Goal: Task Accomplishment & Management: Manage account settings

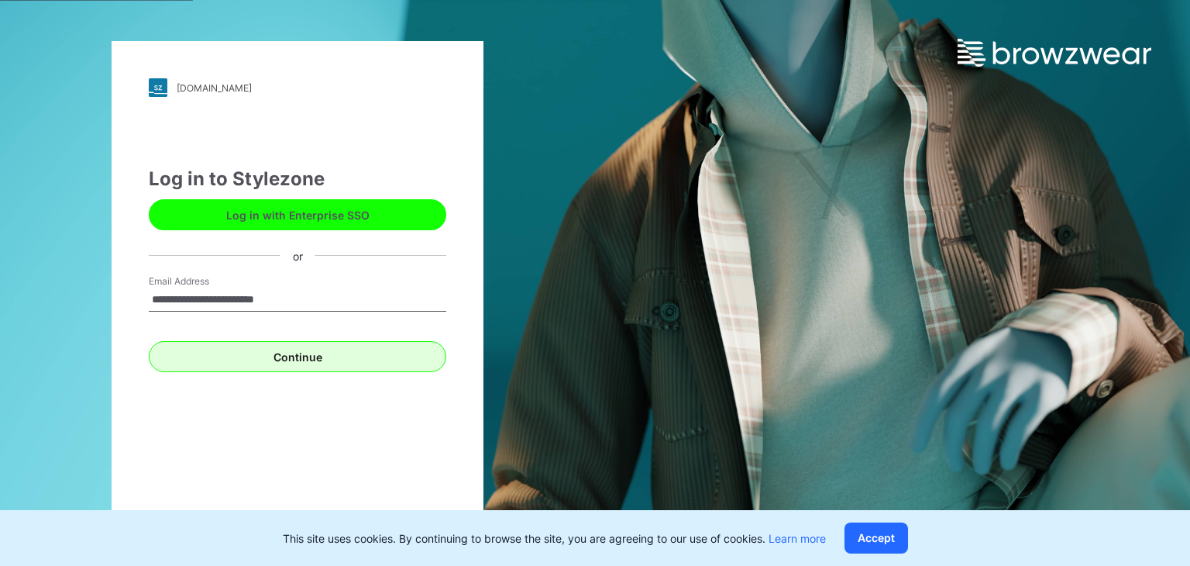
type input "**********"
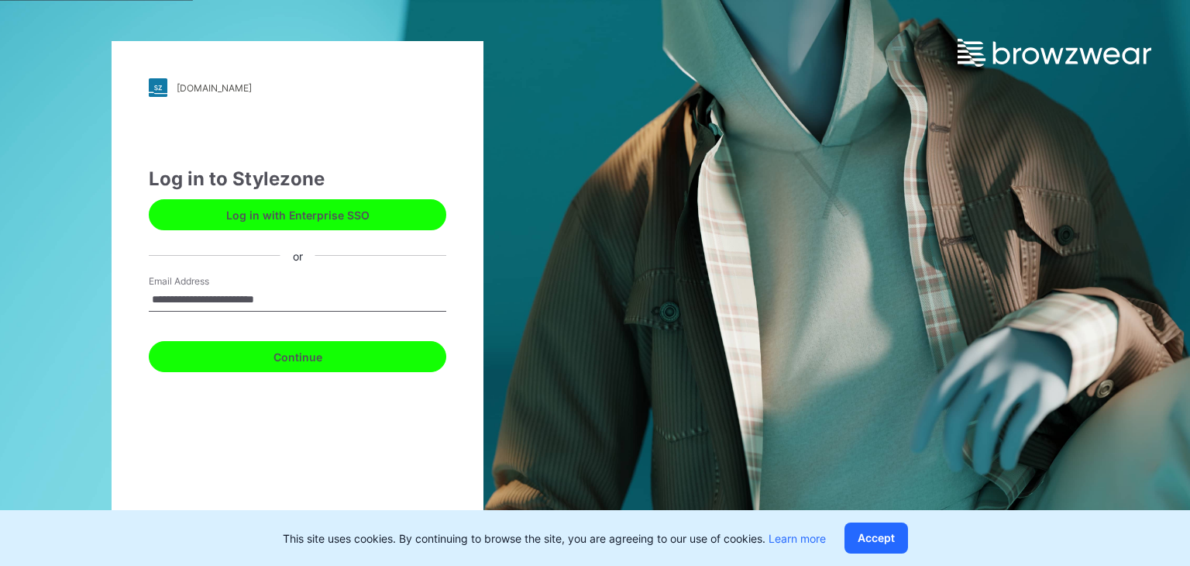
click at [376, 354] on button "Continue" at bounding box center [298, 356] width 298 height 31
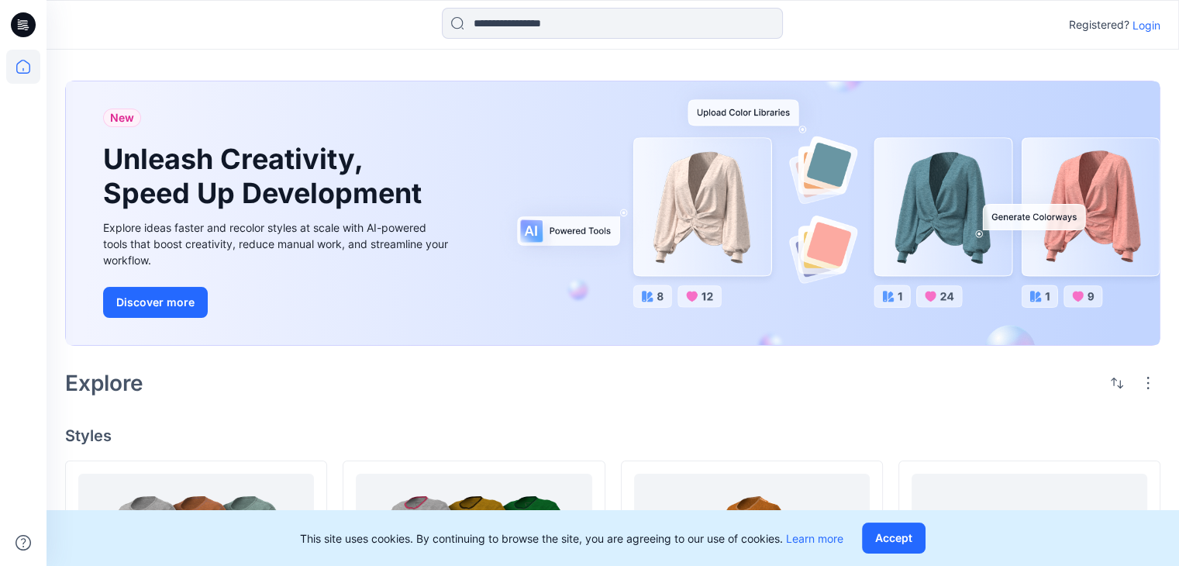
click at [1147, 26] on p "Login" at bounding box center [1146, 25] width 28 height 16
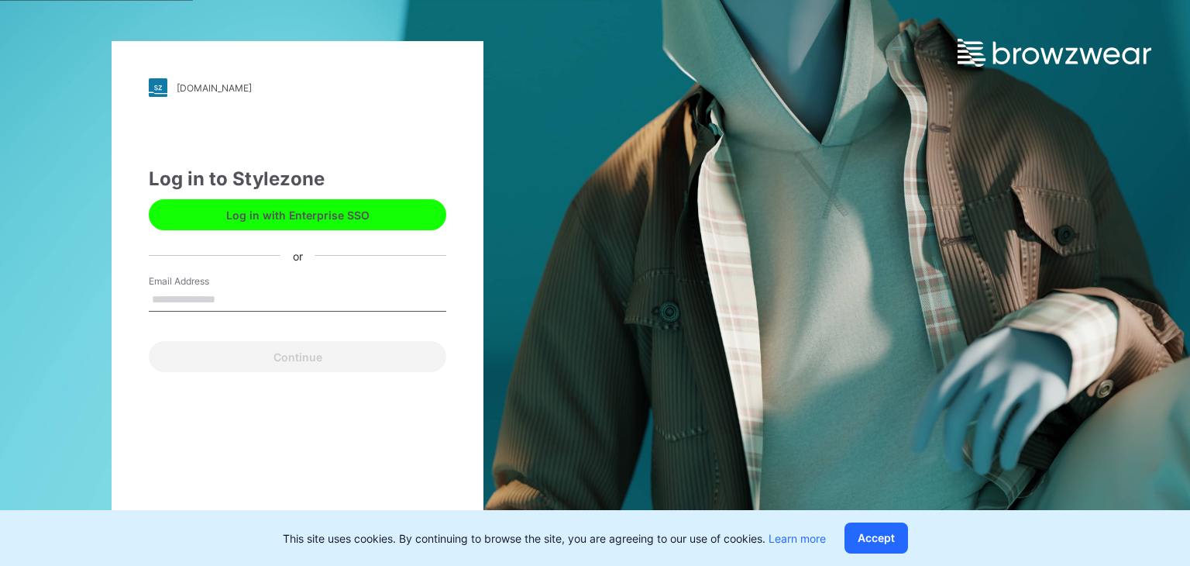
drag, startPoint x: 373, startPoint y: 299, endPoint x: 371, endPoint y: 308, distance: 8.7
click at [372, 302] on input "Email Address" at bounding box center [298, 299] width 298 height 23
type input "**********"
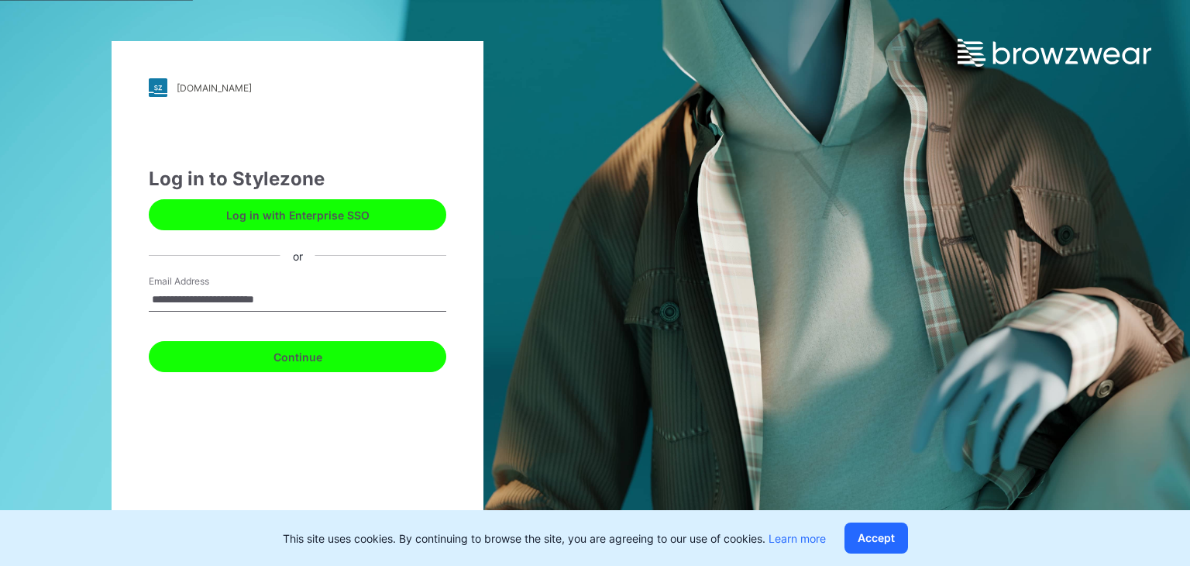
click at [360, 353] on button "Continue" at bounding box center [298, 356] width 298 height 31
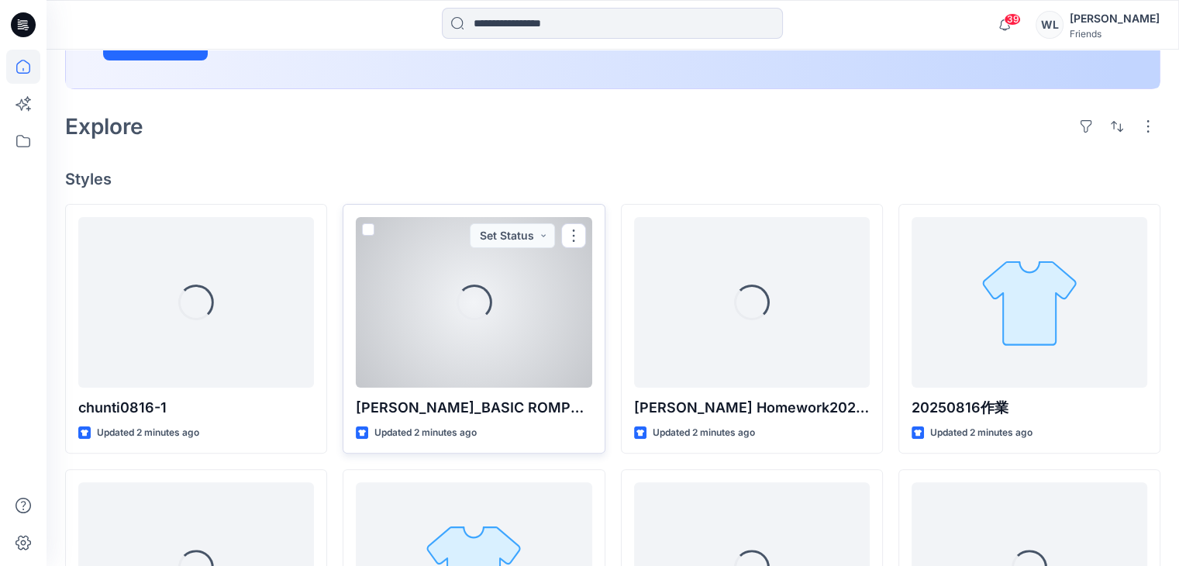
scroll to position [388, 0]
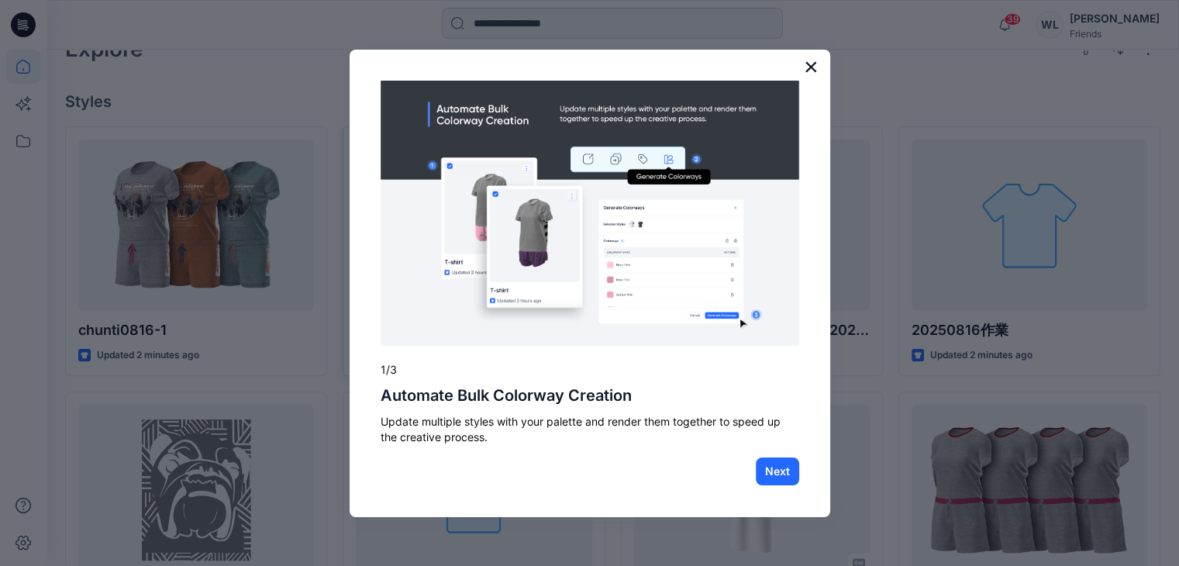
click at [806, 63] on button "×" at bounding box center [811, 66] width 15 height 25
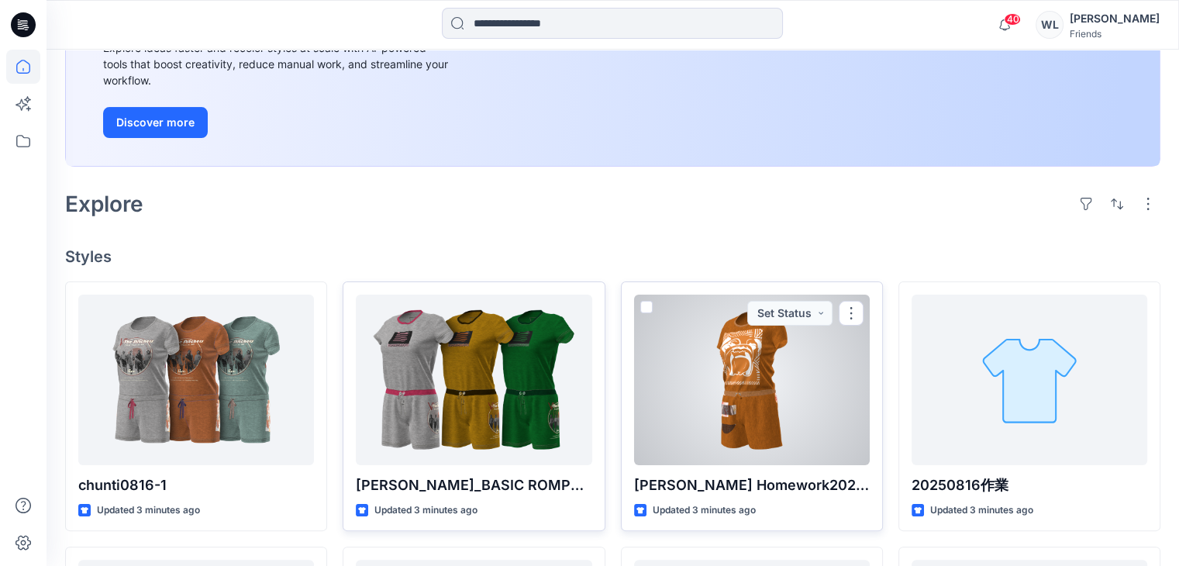
scroll to position [0, 0]
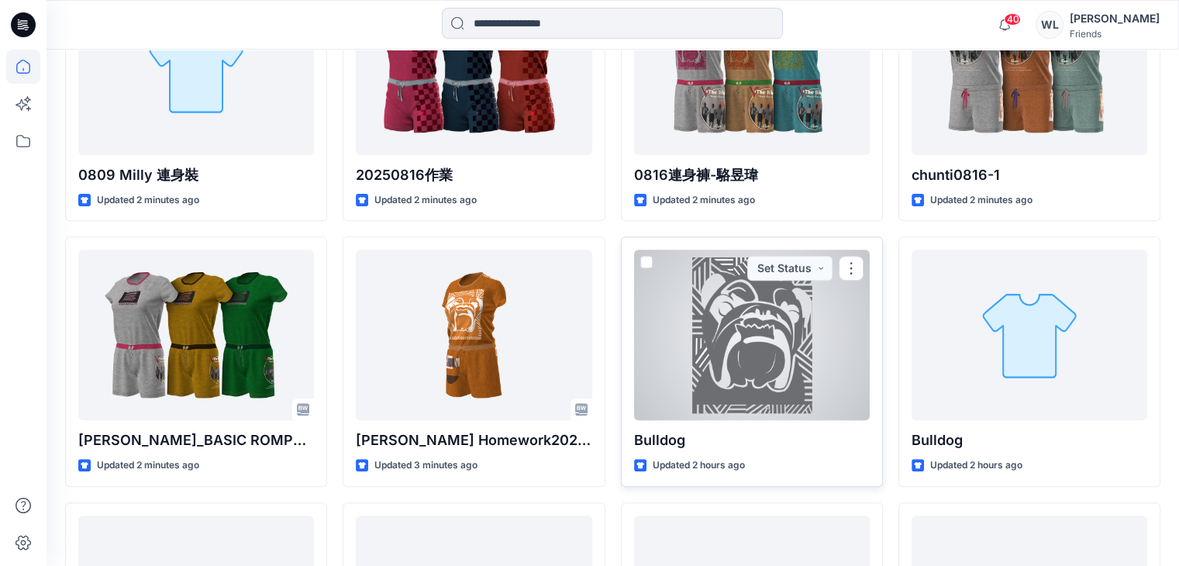
scroll to position [388, 0]
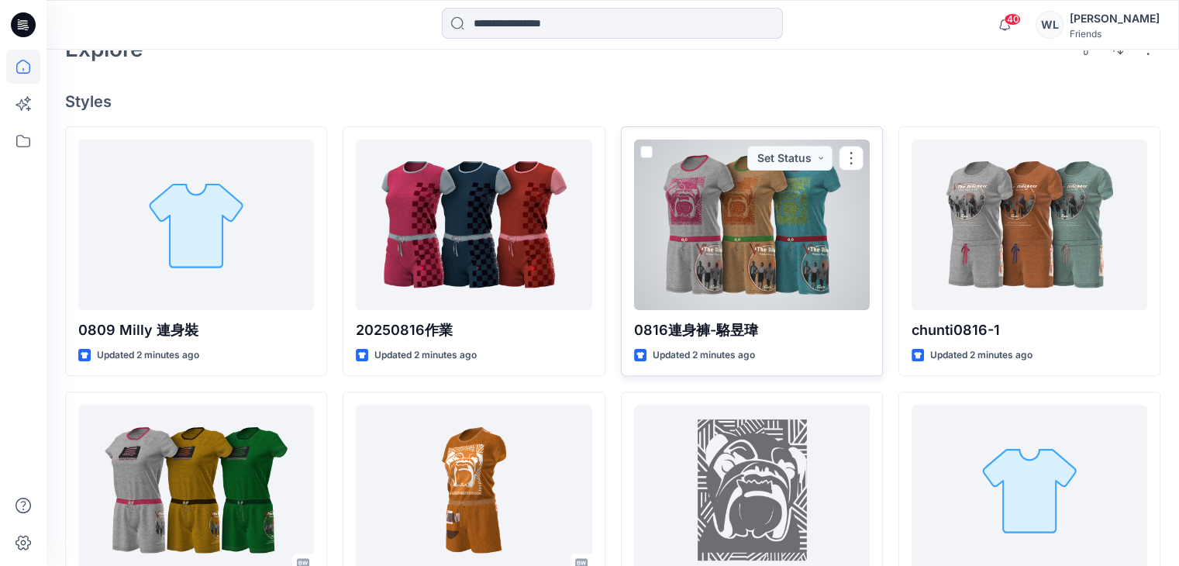
click at [777, 288] on div at bounding box center [752, 225] width 236 height 171
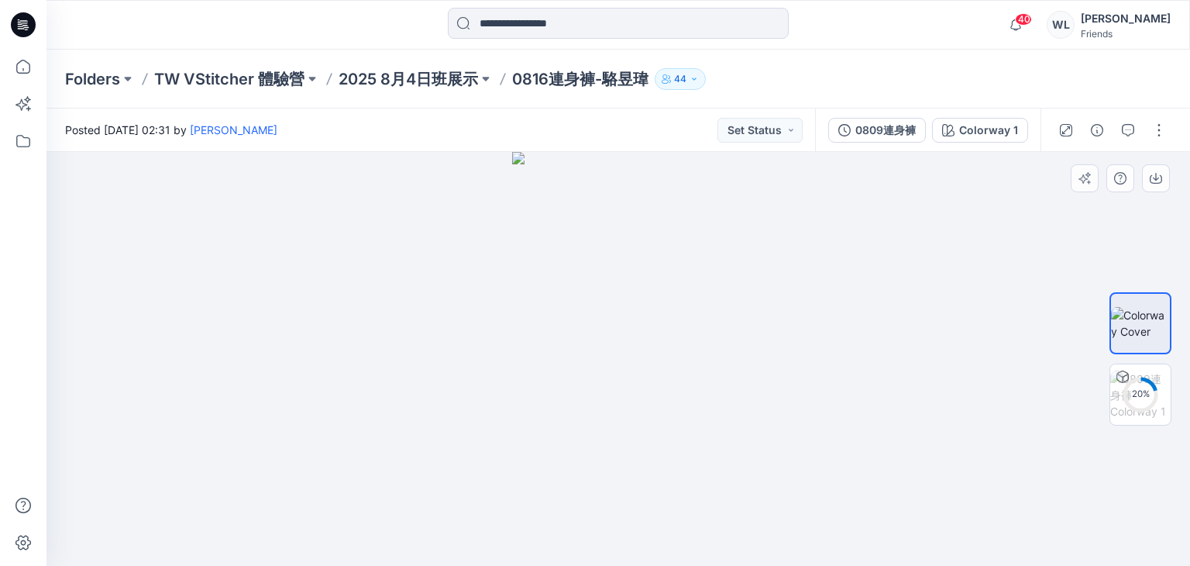
click at [779, 364] on div at bounding box center [619, 359] width 1144 height 414
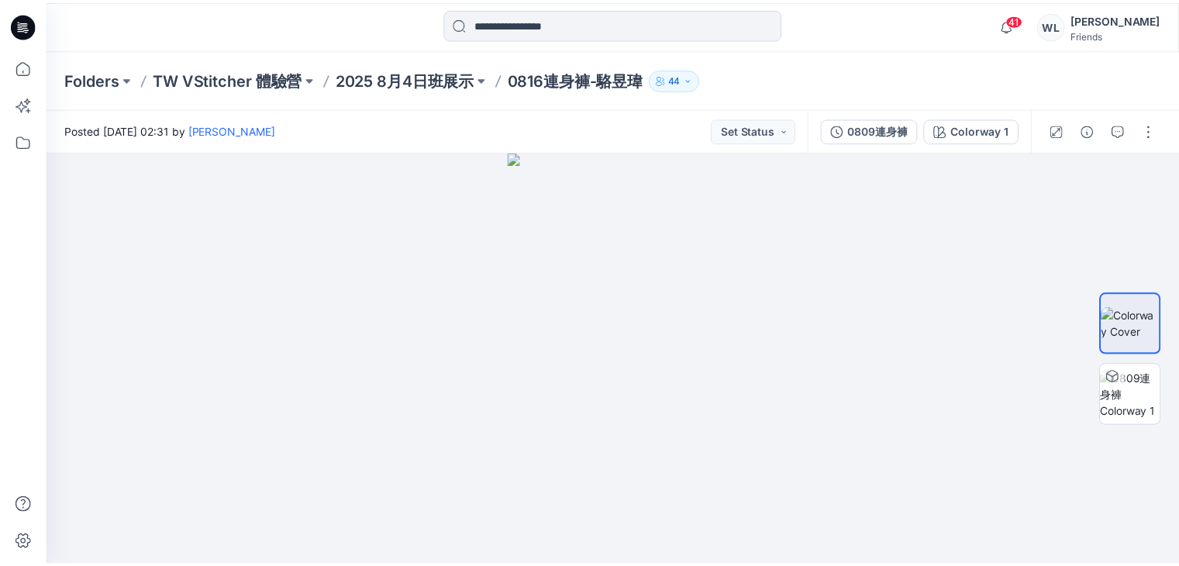
scroll to position [388, 0]
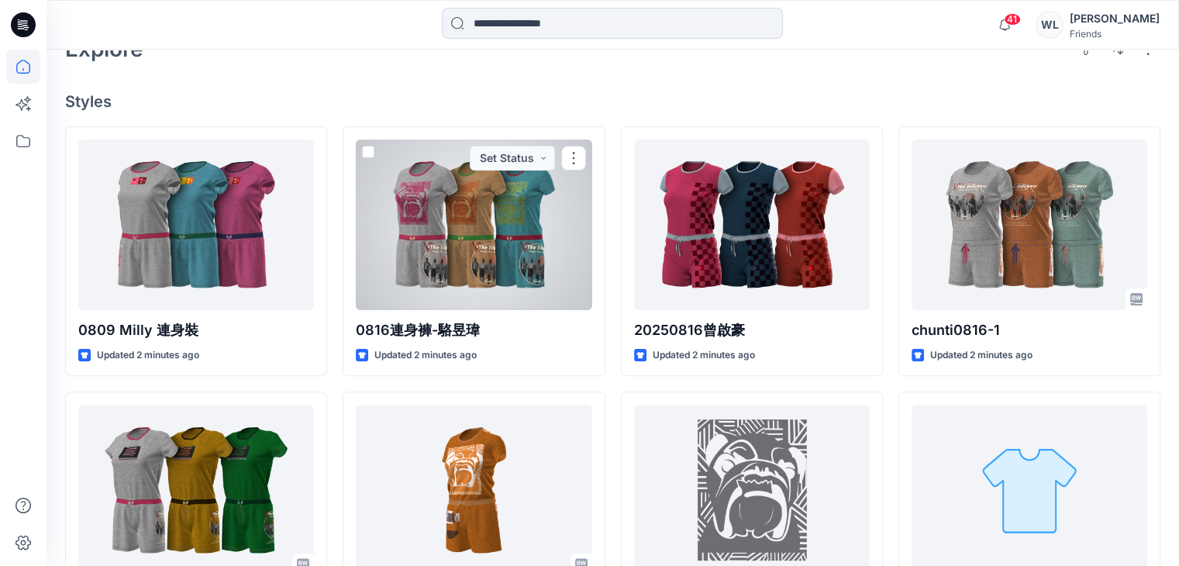
click at [505, 287] on div at bounding box center [474, 225] width 236 height 171
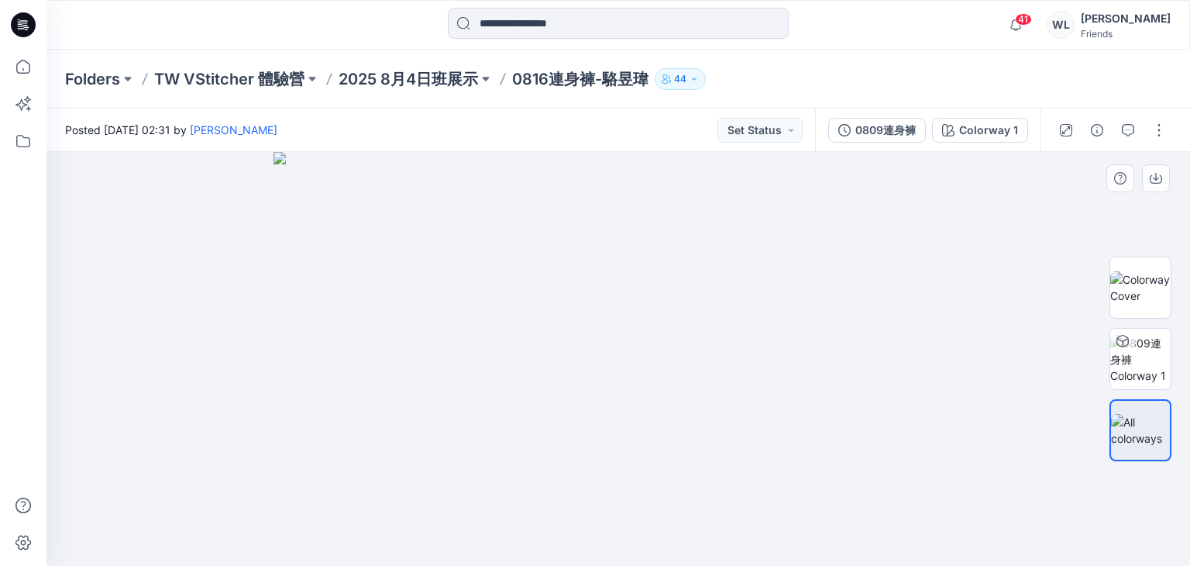
click at [832, 343] on img at bounding box center [618, 359] width 689 height 414
click at [1150, 414] on img at bounding box center [1140, 430] width 59 height 33
click at [763, 376] on img at bounding box center [618, 359] width 689 height 414
click at [762, 376] on img at bounding box center [618, 359] width 689 height 414
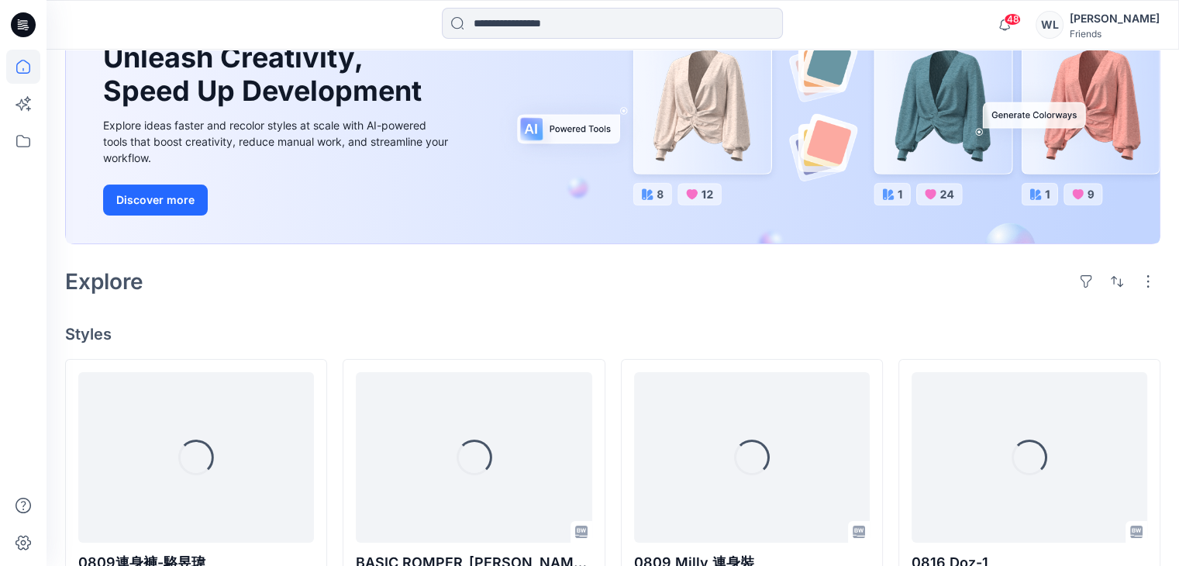
scroll to position [310, 0]
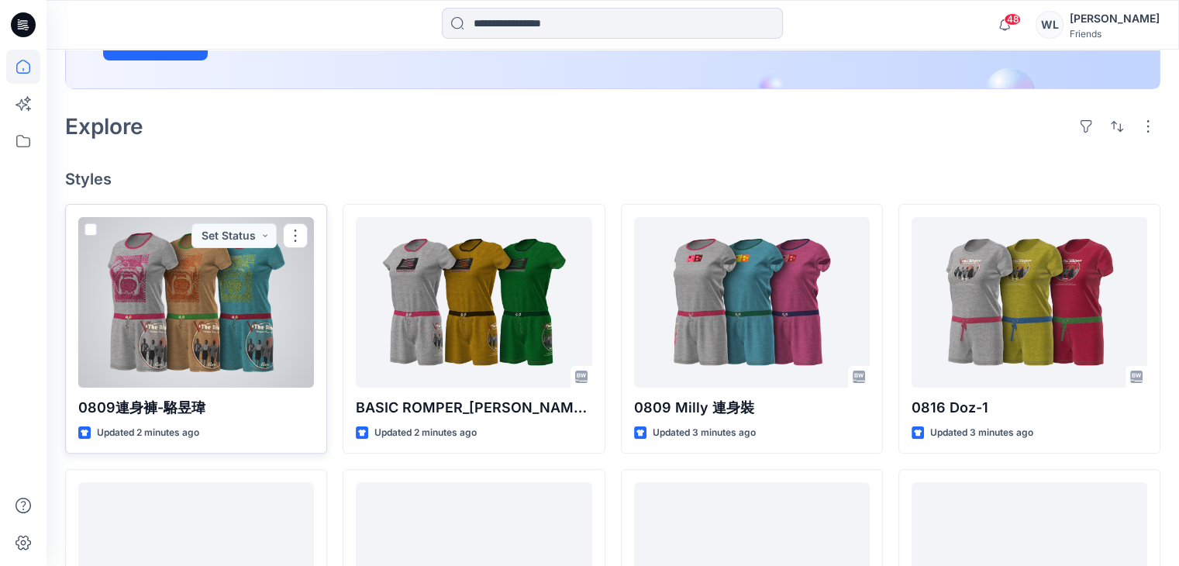
click at [270, 365] on div at bounding box center [196, 302] width 236 height 171
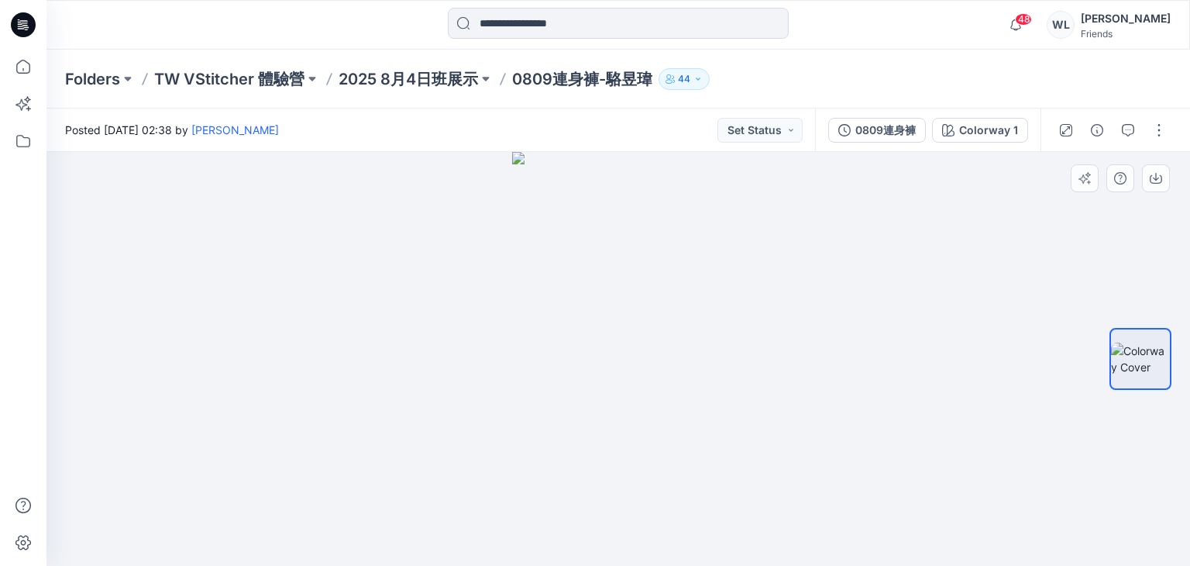
click at [1004, 257] on div at bounding box center [619, 359] width 1144 height 414
click at [747, 405] on div at bounding box center [619, 359] width 1144 height 414
click at [632, 386] on img at bounding box center [618, 359] width 212 height 414
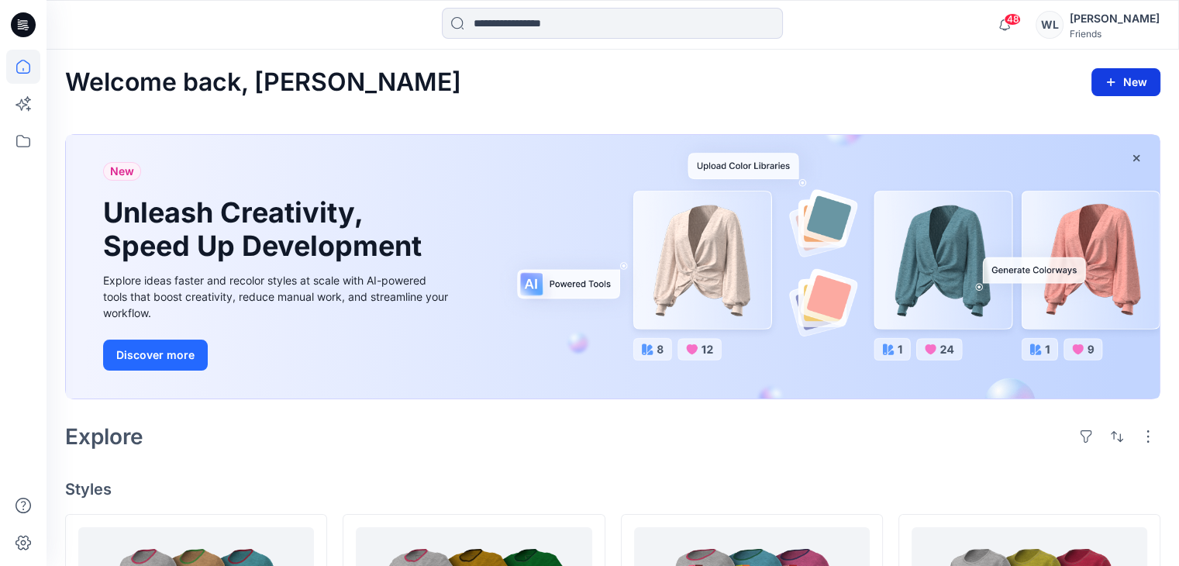
click at [1129, 92] on button "New" at bounding box center [1125, 82] width 69 height 28
click at [1108, 122] on button "New Style" at bounding box center [1090, 120] width 133 height 31
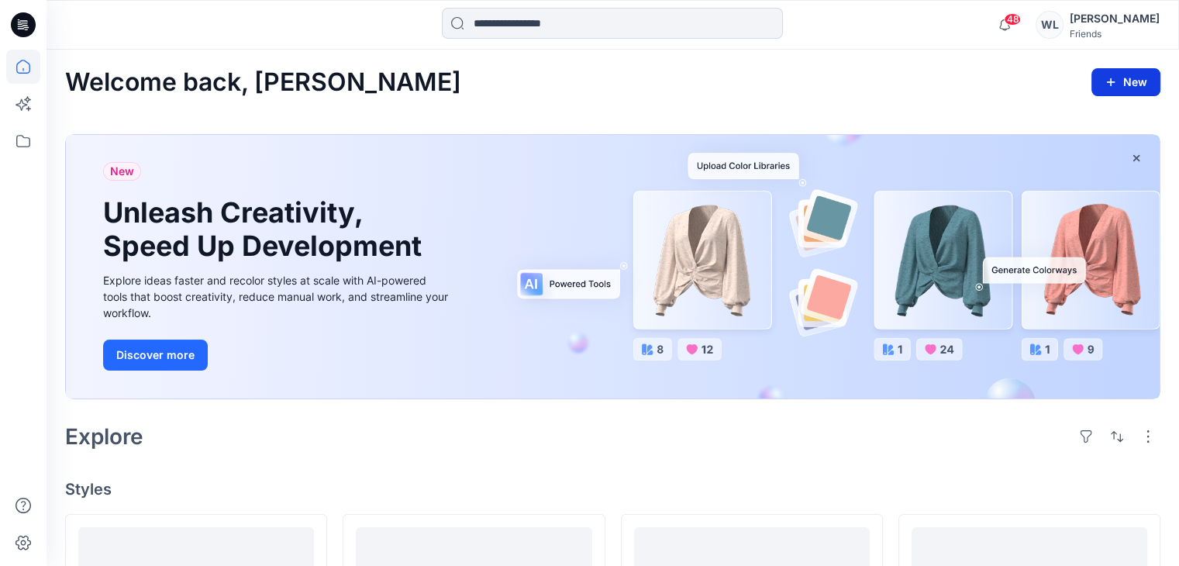
click at [1110, 84] on icon "button" at bounding box center [1110, 82] width 12 height 12
click at [1023, 72] on div "Welcome back, William New New Style" at bounding box center [612, 82] width 1095 height 29
click at [1131, 91] on button "New" at bounding box center [1125, 82] width 69 height 28
click at [1063, 77] on div "Welcome back, William New New Style" at bounding box center [612, 82] width 1095 height 29
click at [1103, 88] on button "New" at bounding box center [1125, 82] width 69 height 28
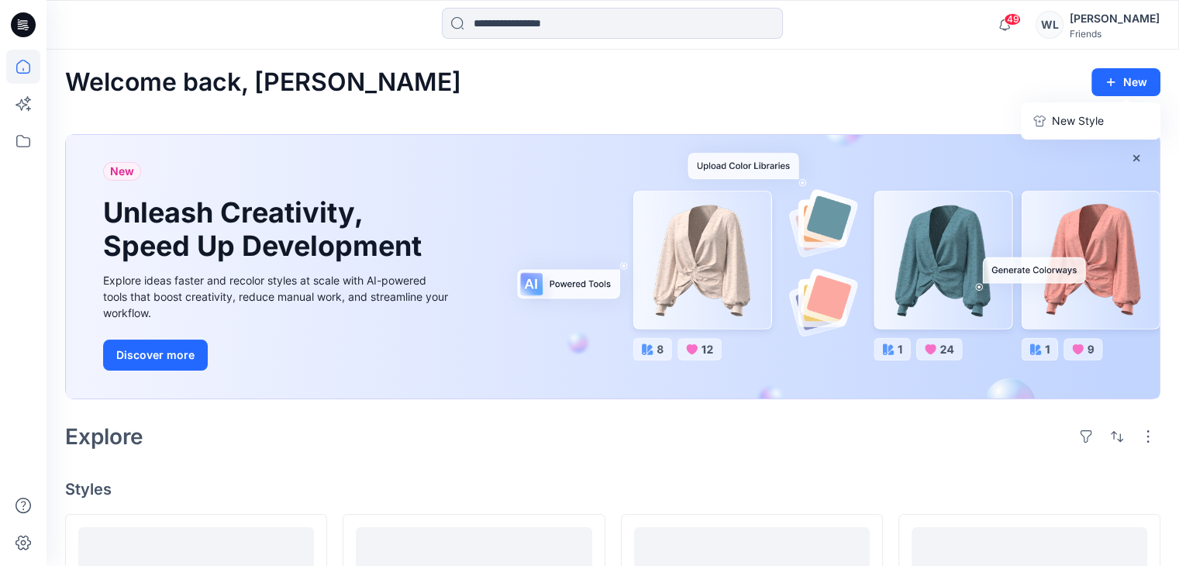
click at [1033, 84] on div "Welcome back, William New New Style" at bounding box center [612, 82] width 1095 height 29
click at [1097, 76] on button "New" at bounding box center [1125, 82] width 69 height 28
click at [19, 140] on icon at bounding box center [23, 141] width 34 height 34
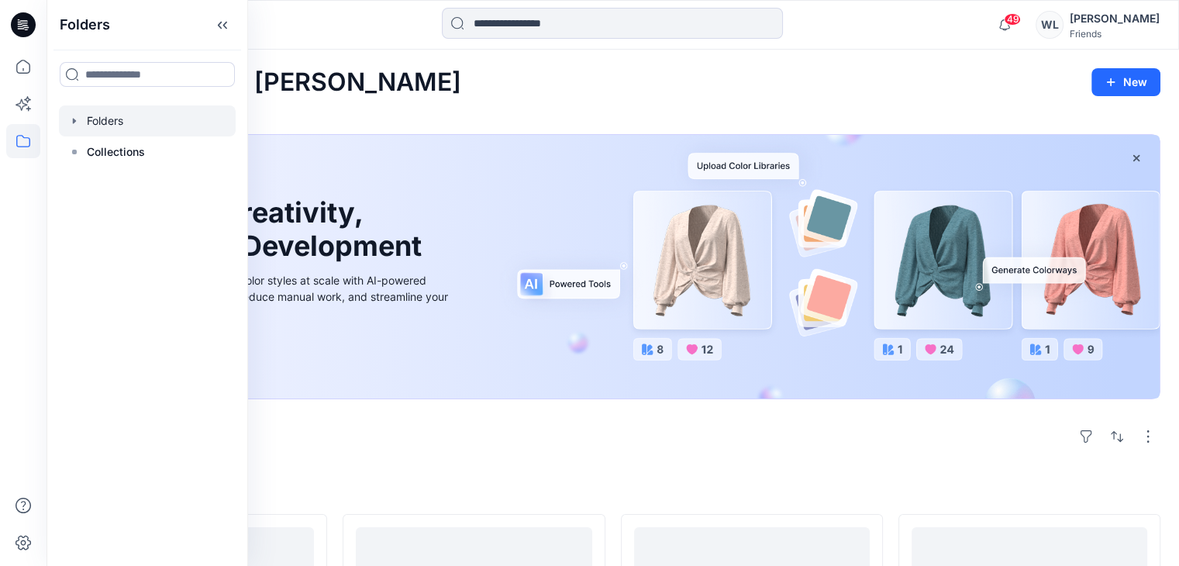
click at [127, 118] on div at bounding box center [147, 120] width 177 height 31
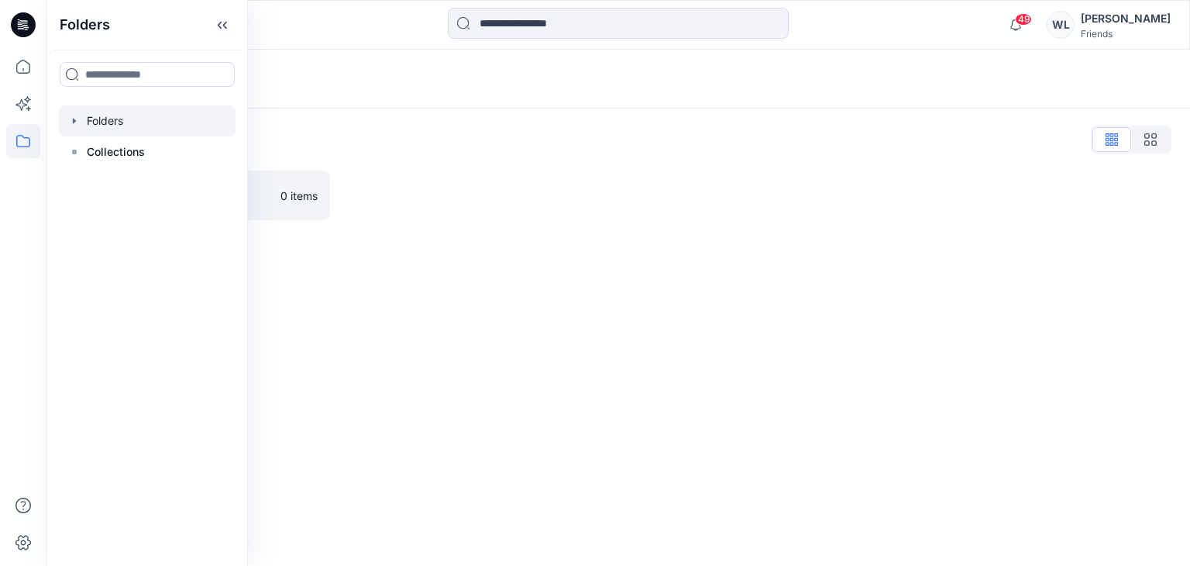
click at [622, 144] on div "Folders List" at bounding box center [618, 139] width 1107 height 25
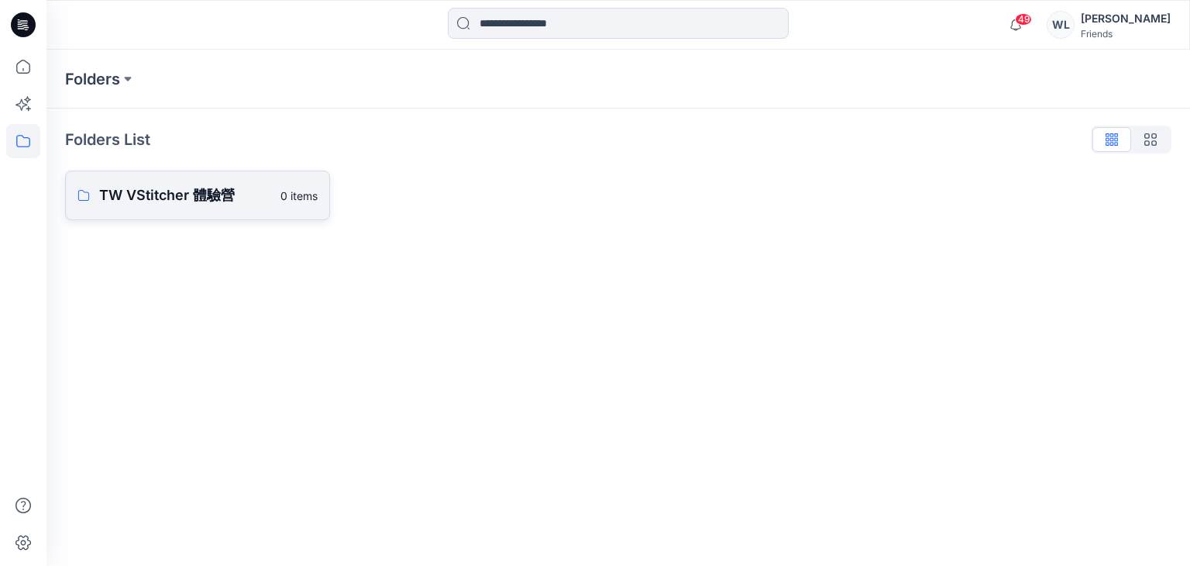
click at [118, 196] on p "TW VStitcher 體驗營" at bounding box center [185, 195] width 172 height 22
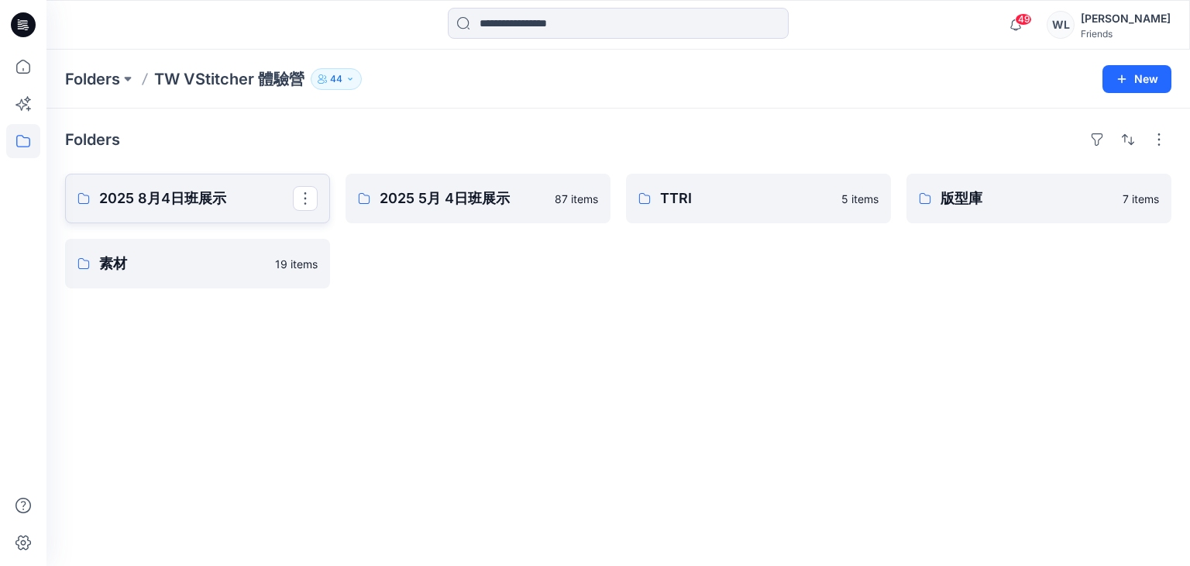
click at [236, 199] on p "2025 8月4日班展示" at bounding box center [196, 199] width 194 height 22
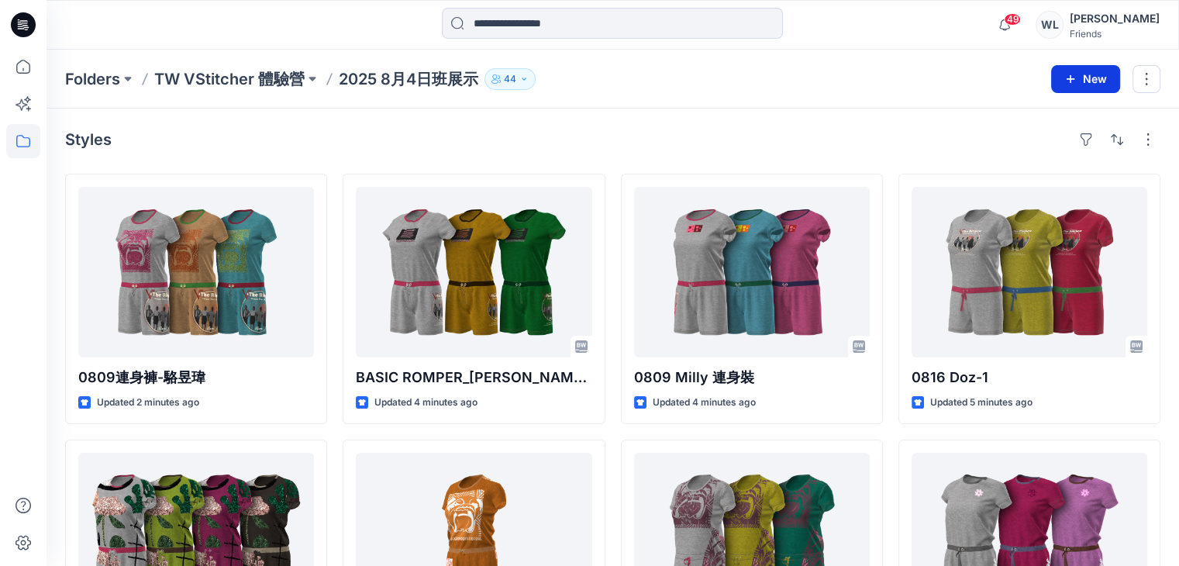
click at [1077, 84] on button "New" at bounding box center [1085, 79] width 69 height 28
click at [981, 76] on div "Folders TW VStitcher 體驗營 2025 8月4日班展示 44" at bounding box center [552, 79] width 974 height 22
click at [1060, 80] on button "New" at bounding box center [1085, 79] width 69 height 28
click at [1038, 146] on p "New Folder" at bounding box center [1039, 147] width 57 height 16
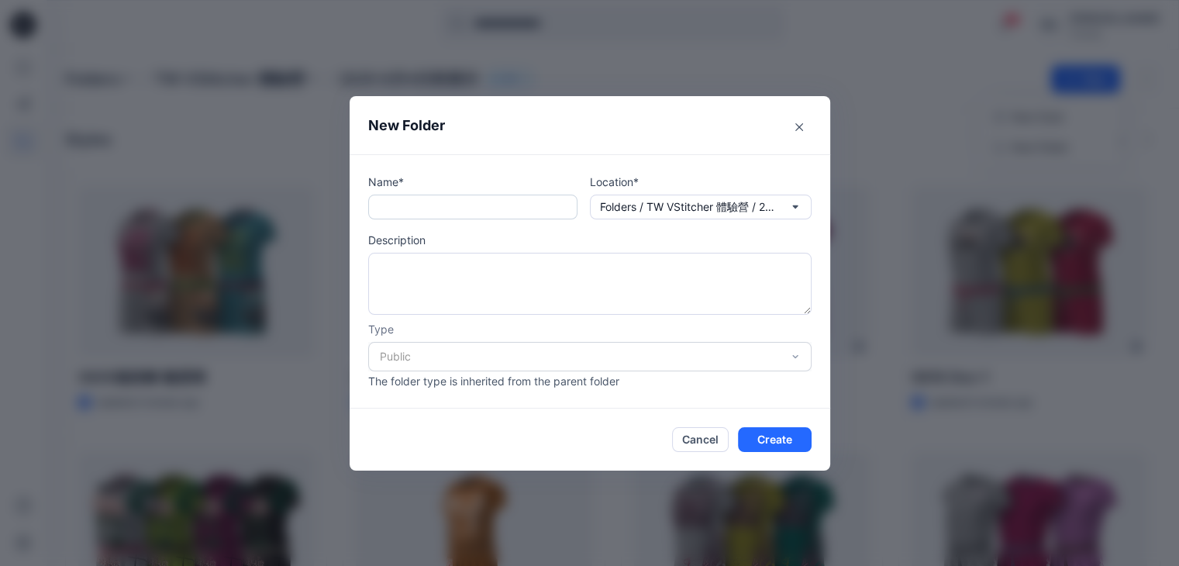
click at [482, 204] on input "text" at bounding box center [472, 207] width 209 height 25
type input "*"
type input "***"
click at [645, 205] on p "Folders / TW VStitcher 體驗營 / 2025 8月4日班展示" at bounding box center [689, 206] width 178 height 17
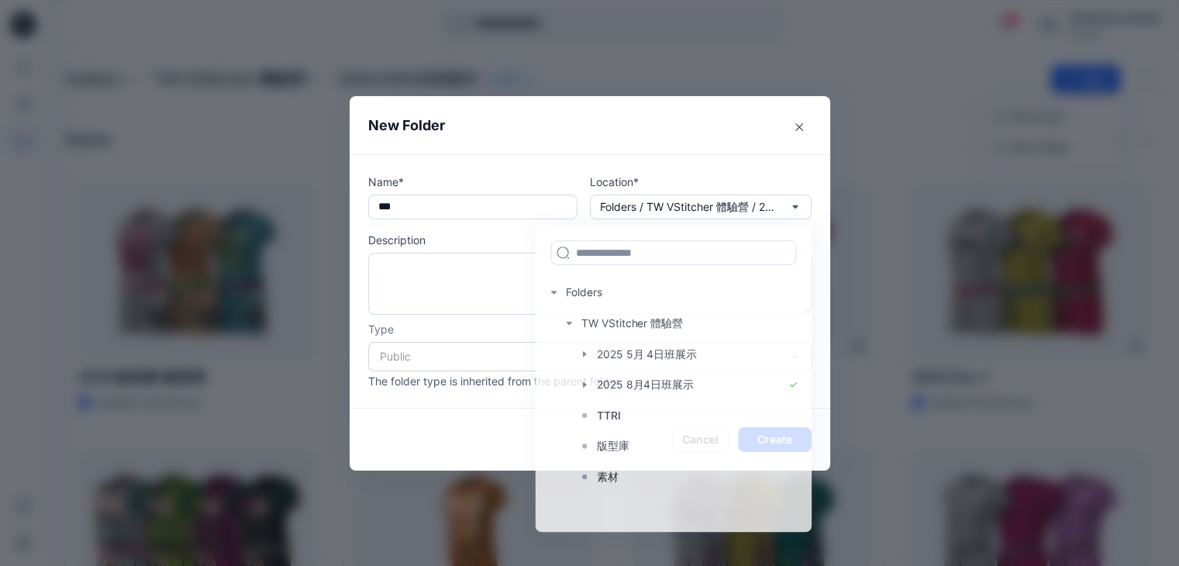
click at [738, 176] on p "Location*" at bounding box center [701, 182] width 222 height 16
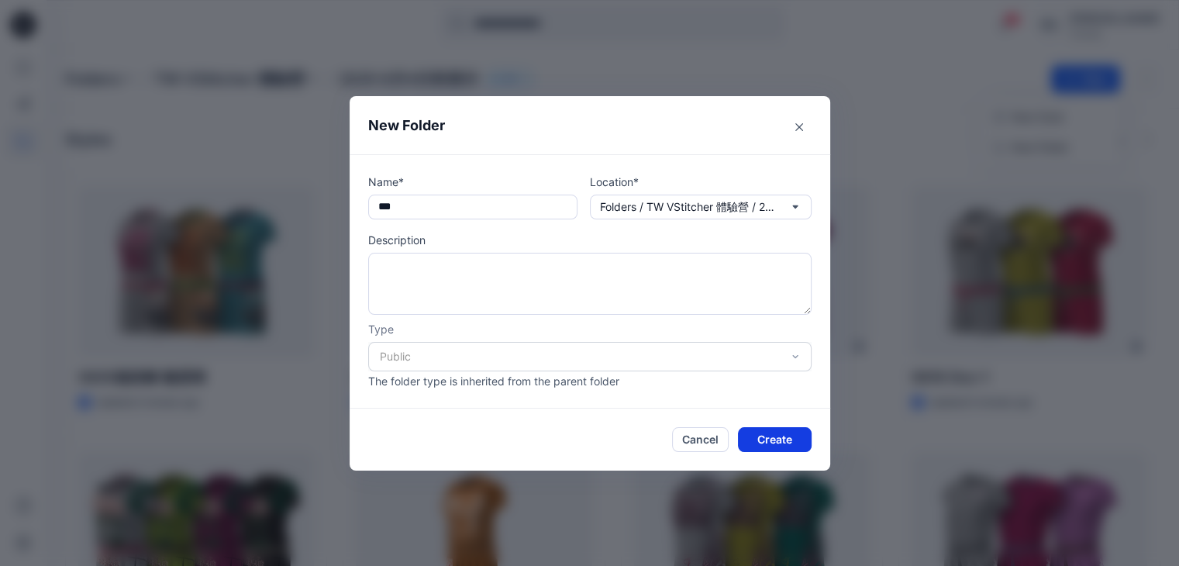
click at [787, 441] on button "Create" at bounding box center [775, 439] width 74 height 25
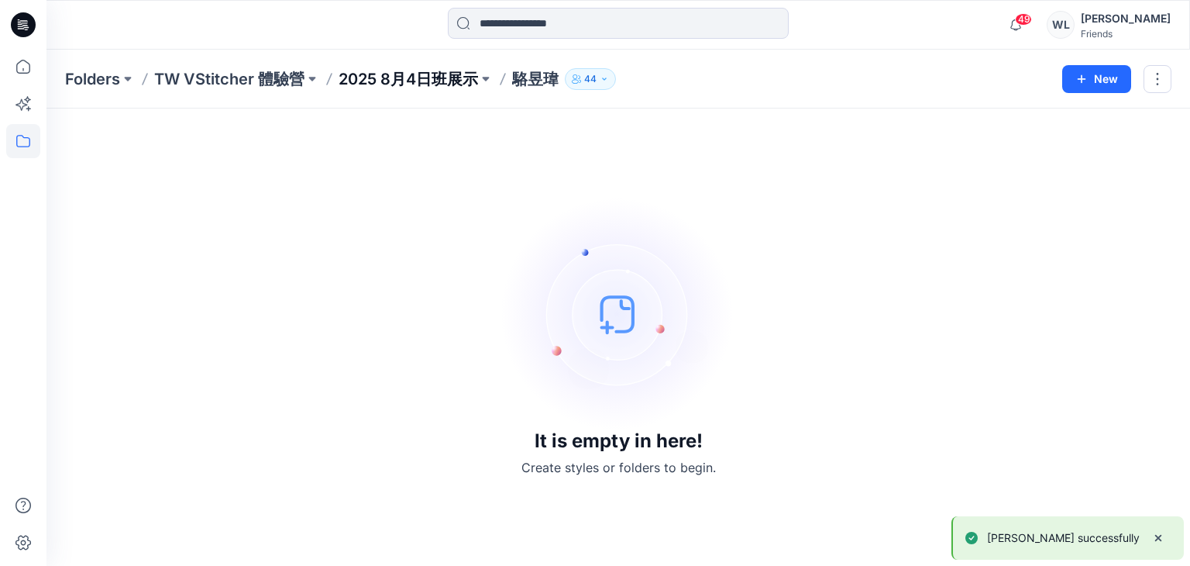
click at [435, 83] on p "2025 8月4日班展示" at bounding box center [409, 79] width 140 height 22
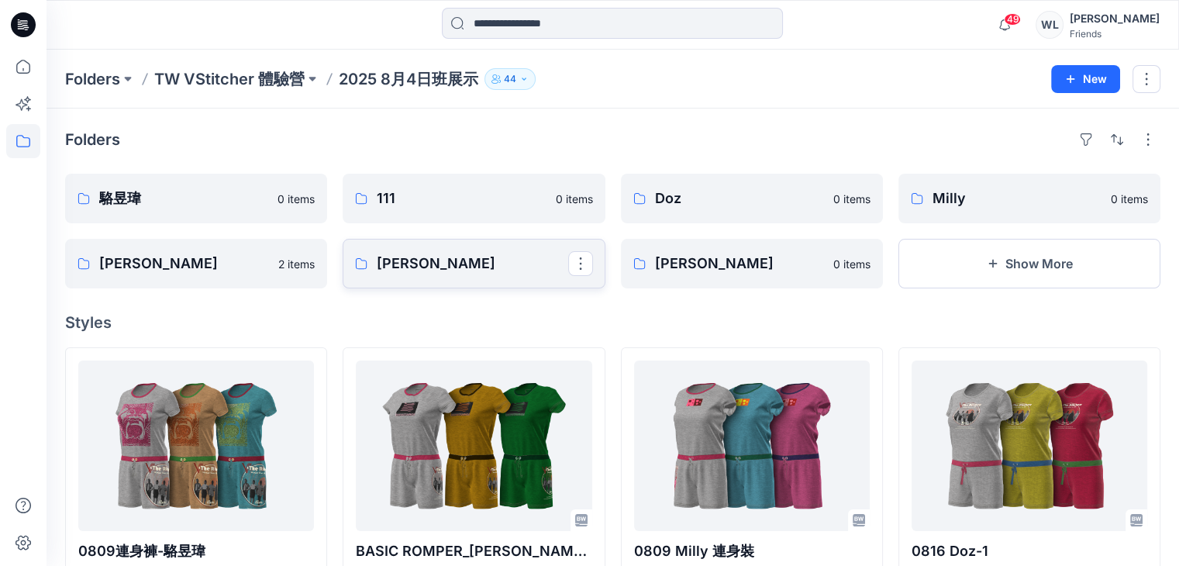
scroll to position [78, 0]
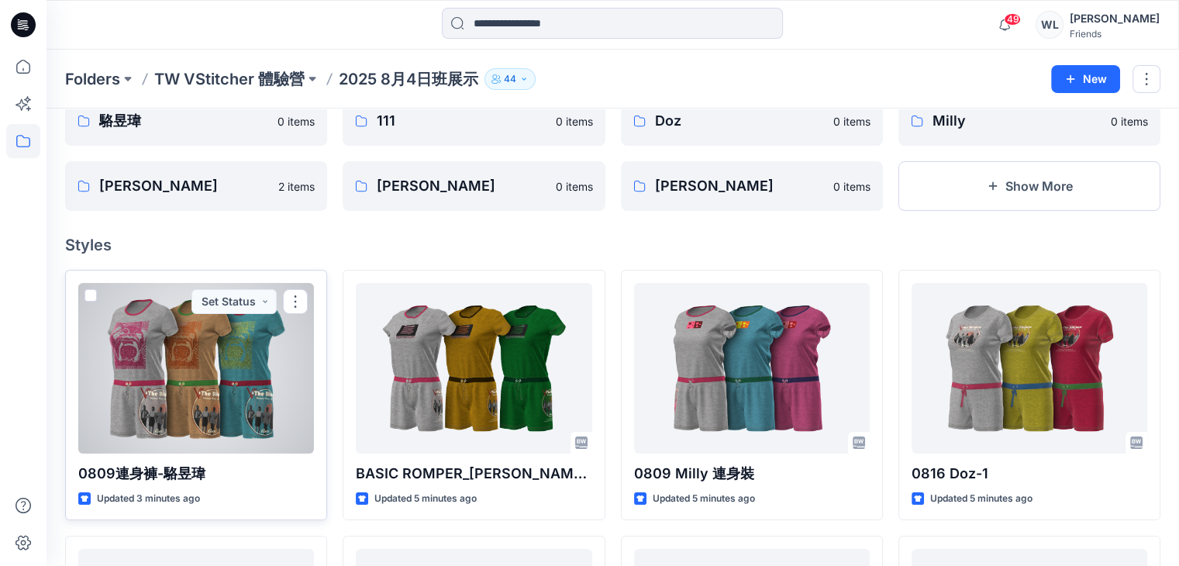
click at [83, 292] on div at bounding box center [196, 368] width 236 height 171
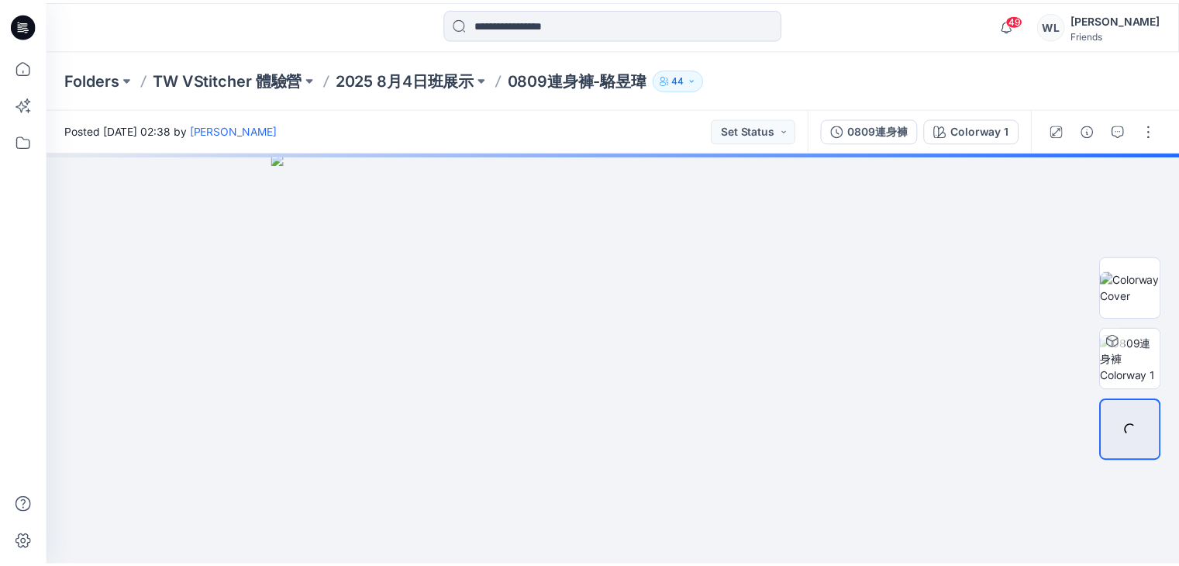
scroll to position [78, 0]
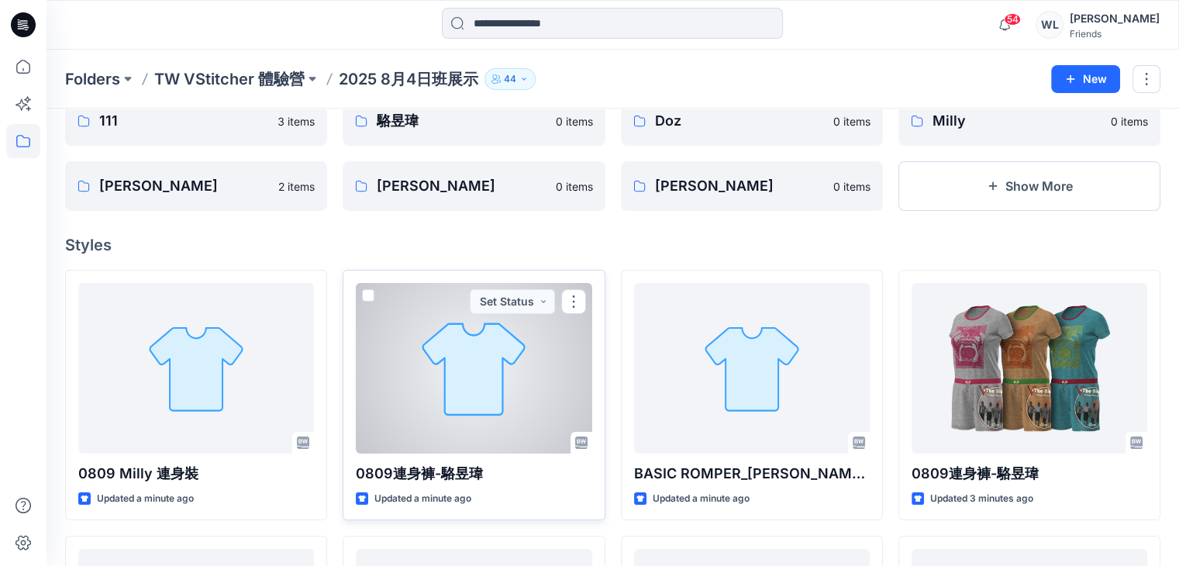
click at [365, 295] on span at bounding box center [368, 295] width 12 height 12
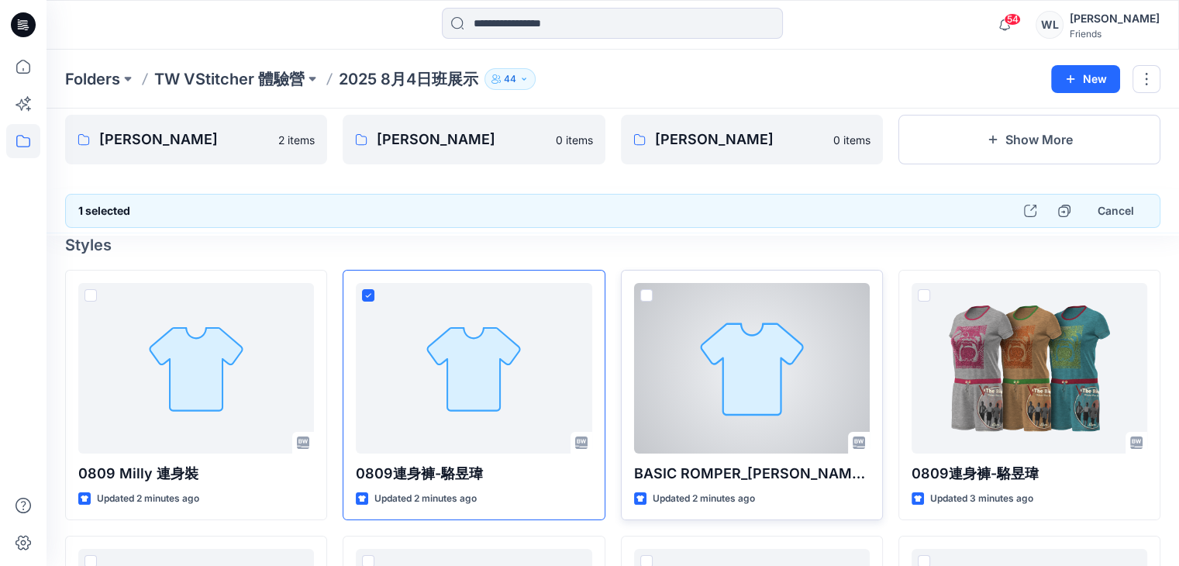
scroll to position [155, 0]
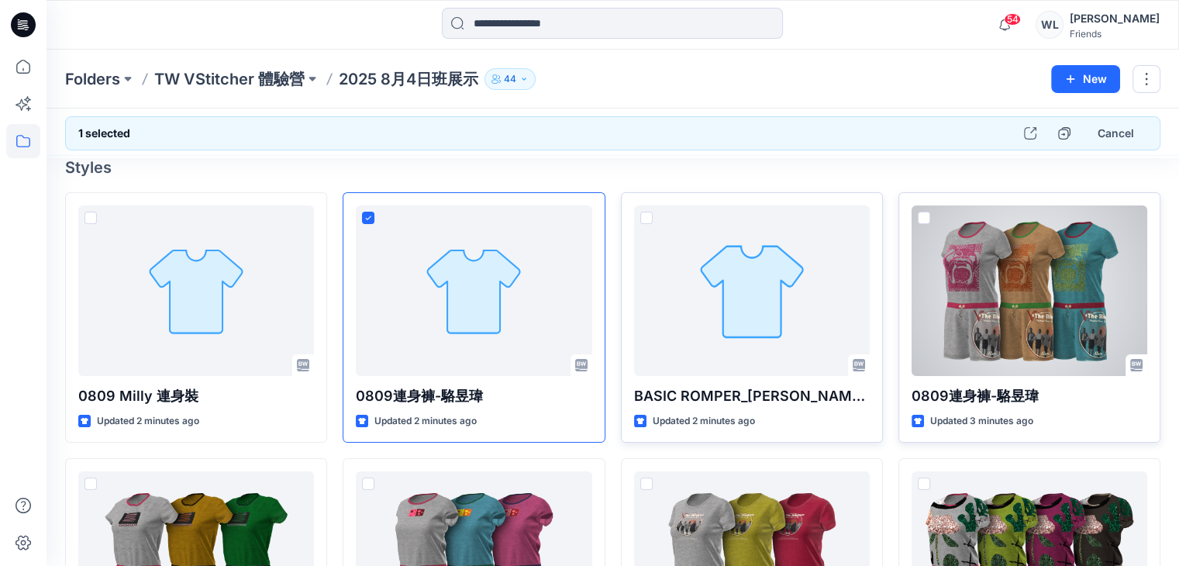
click at [919, 215] on span at bounding box center [924, 218] width 12 height 12
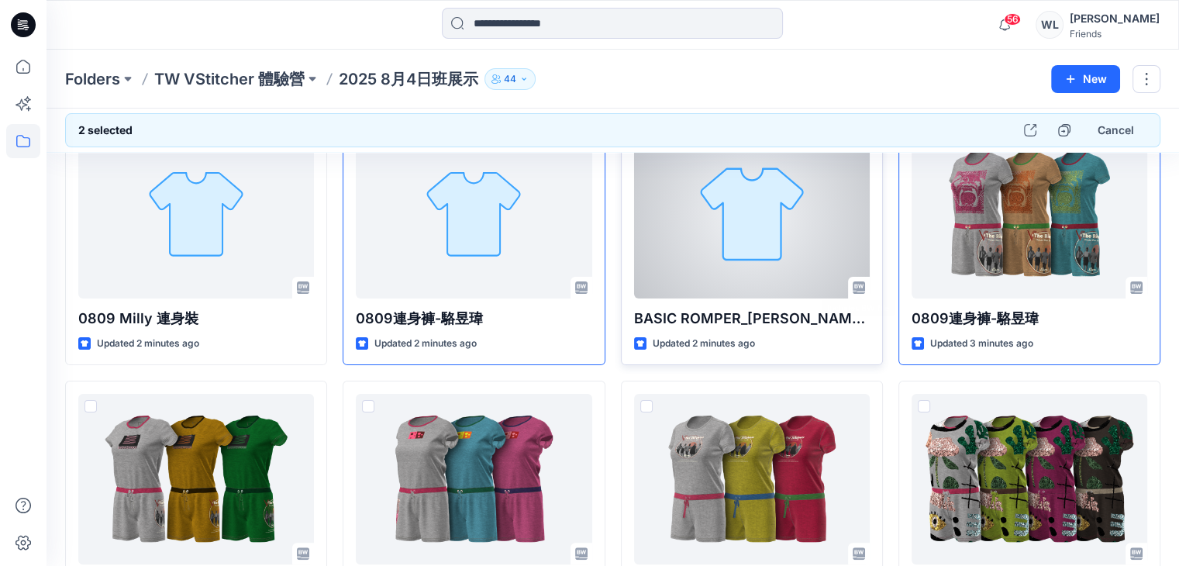
scroll to position [0, 0]
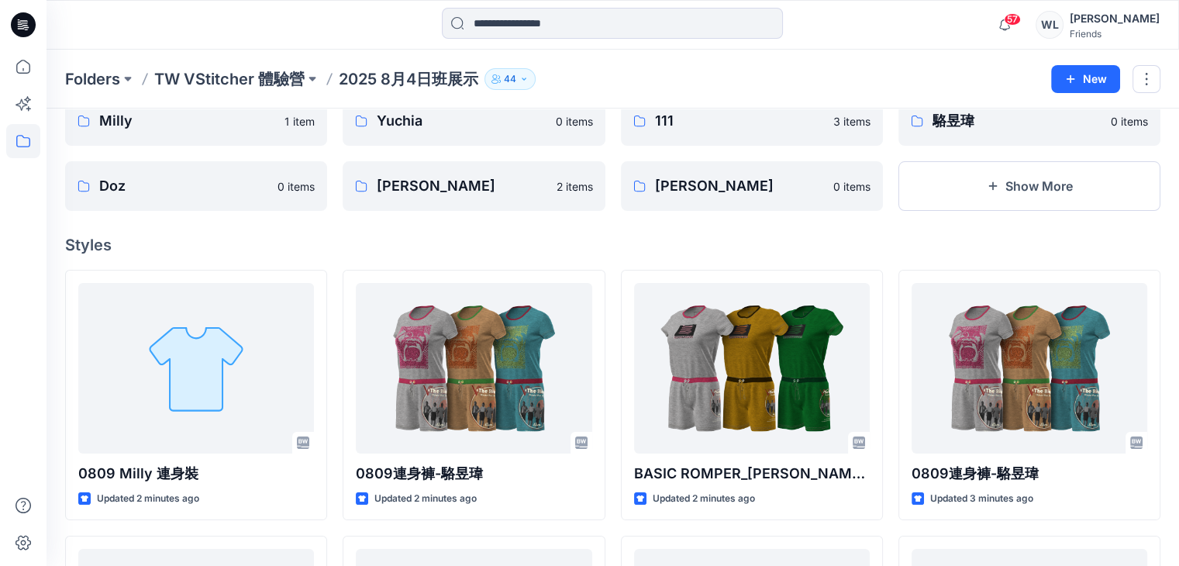
scroll to position [155, 0]
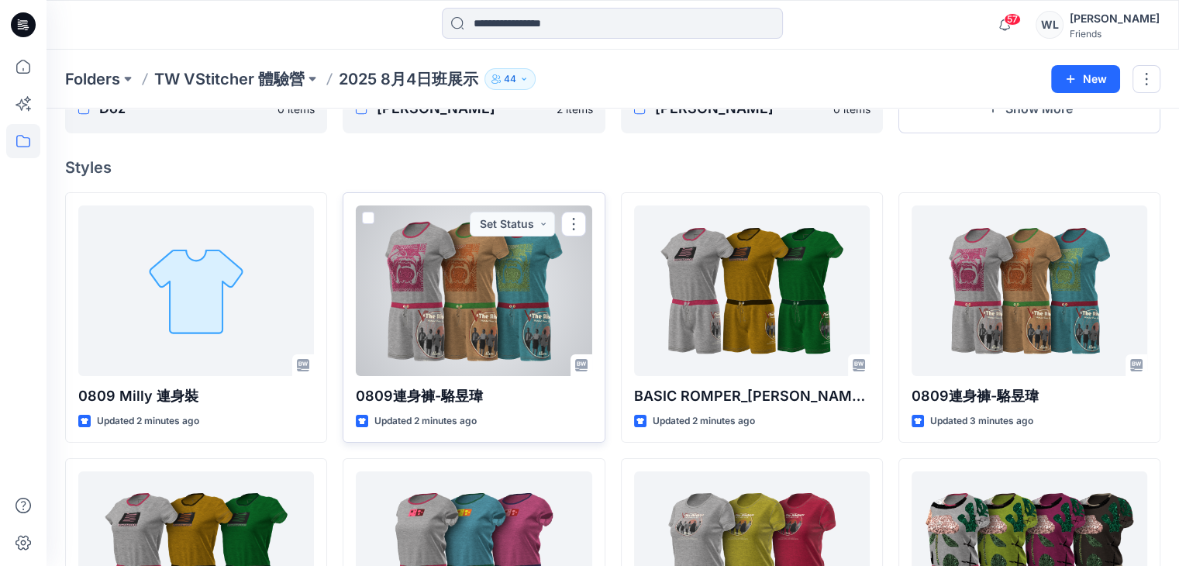
click at [362, 216] on span at bounding box center [368, 218] width 12 height 12
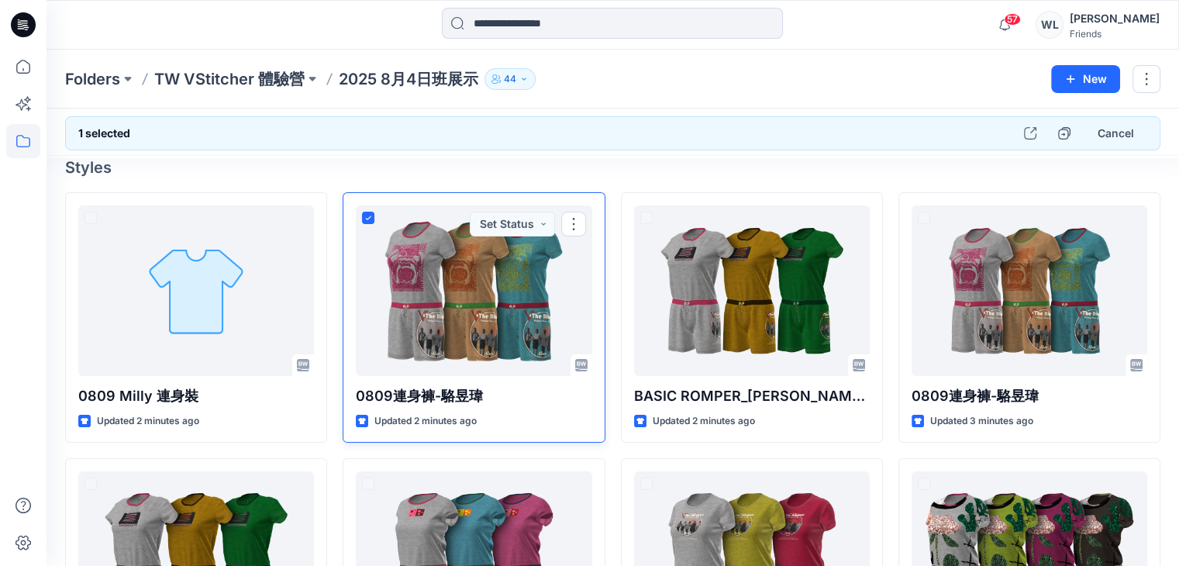
scroll to position [109, 0]
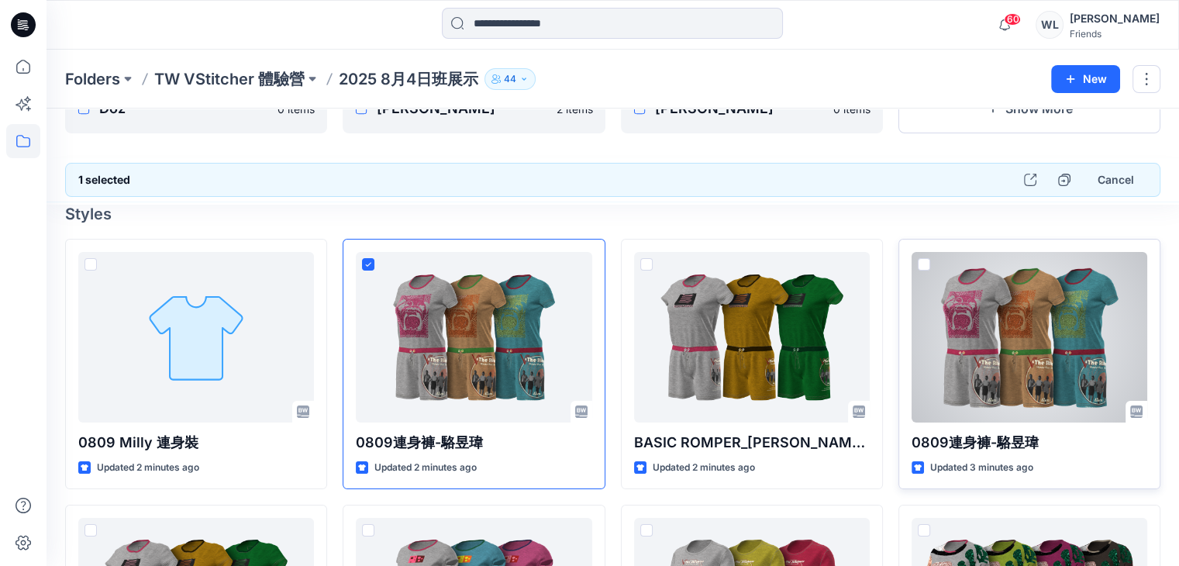
click at [923, 260] on span at bounding box center [924, 264] width 12 height 12
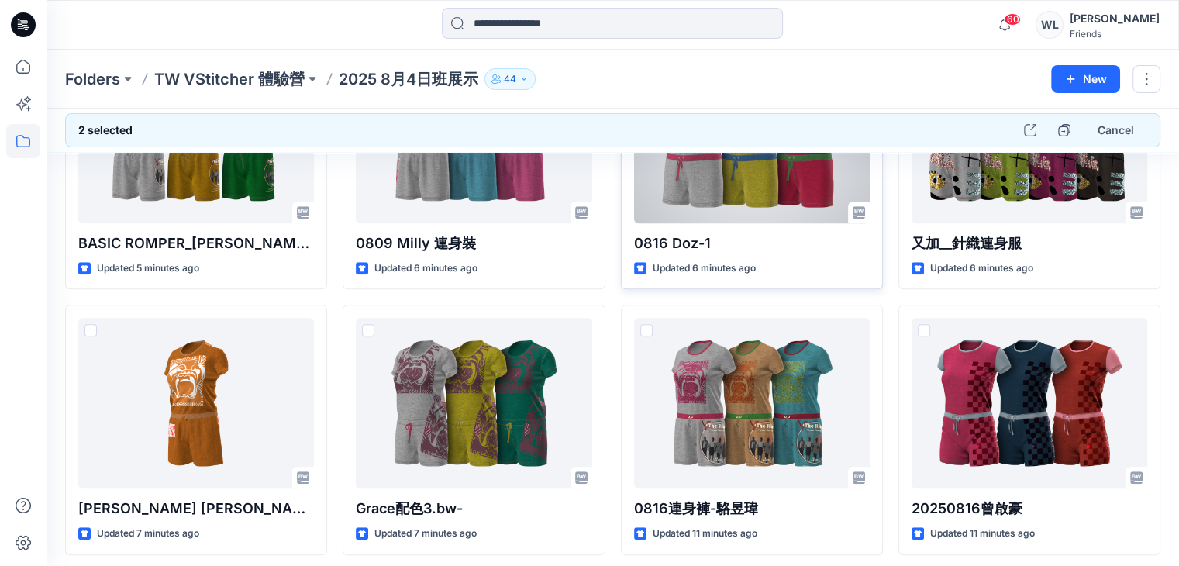
scroll to position [636, 0]
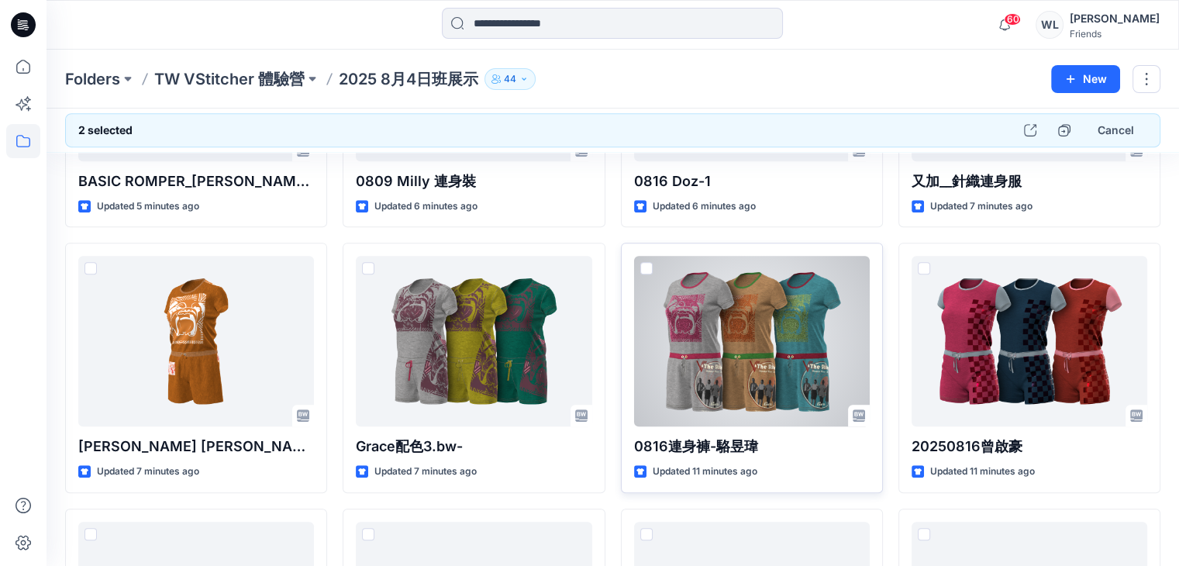
click at [640, 267] on span at bounding box center [646, 268] width 12 height 12
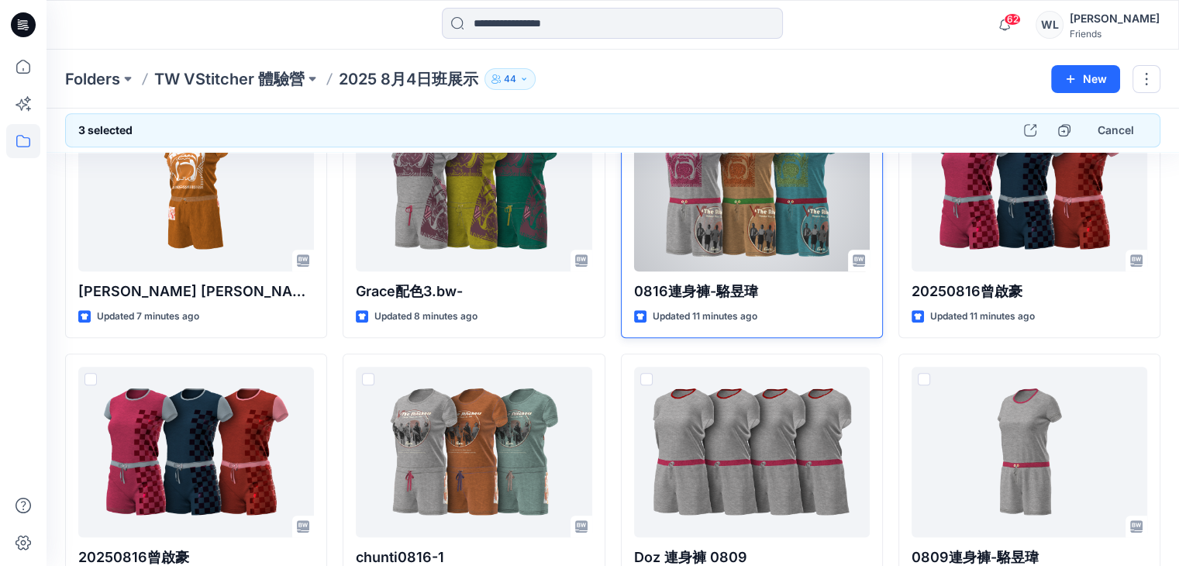
scroll to position [868, 0]
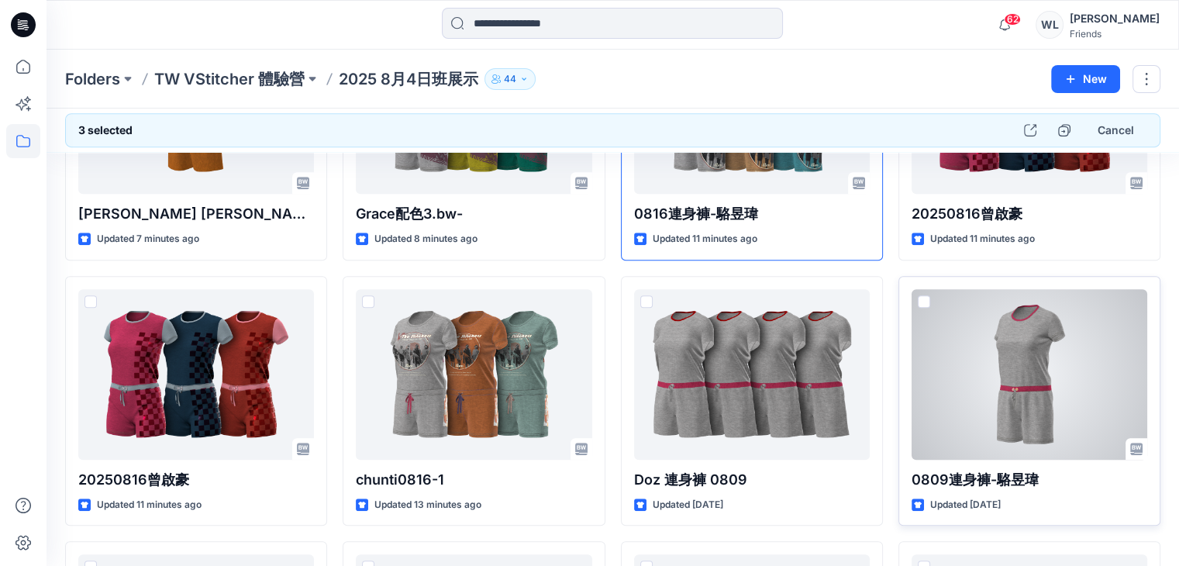
click at [923, 301] on span at bounding box center [924, 301] width 12 height 12
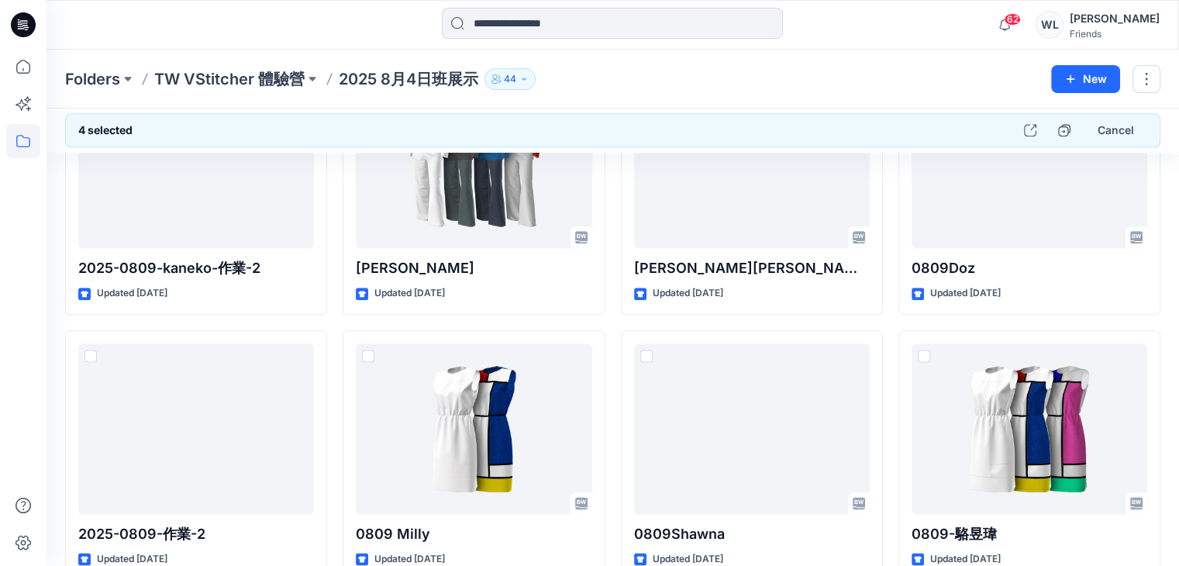
scroll to position [1953, 0]
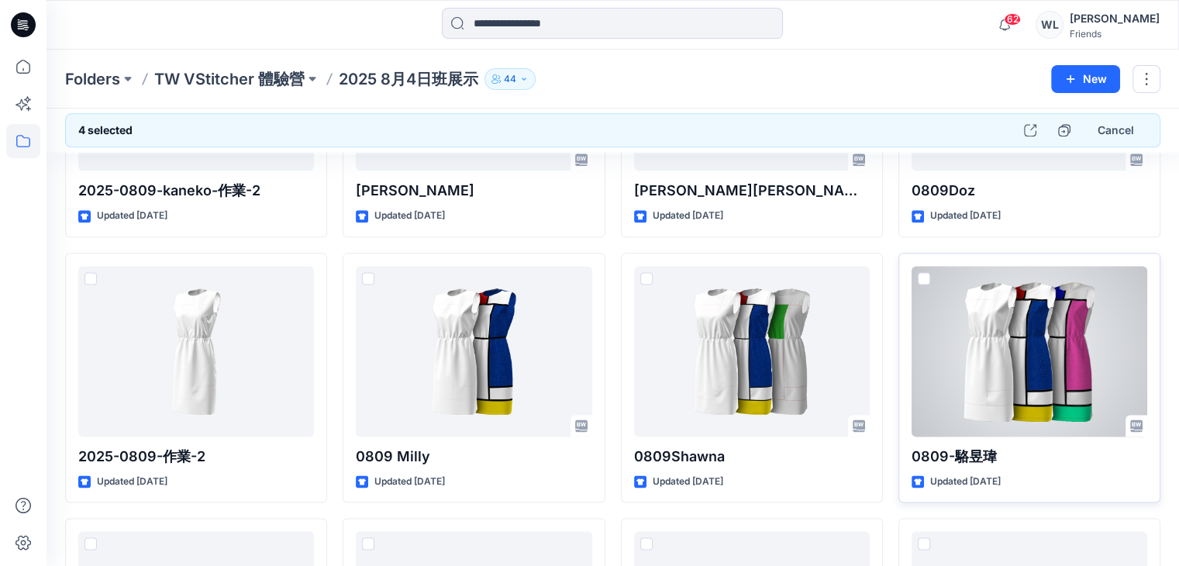
click at [925, 274] on span at bounding box center [924, 278] width 12 height 12
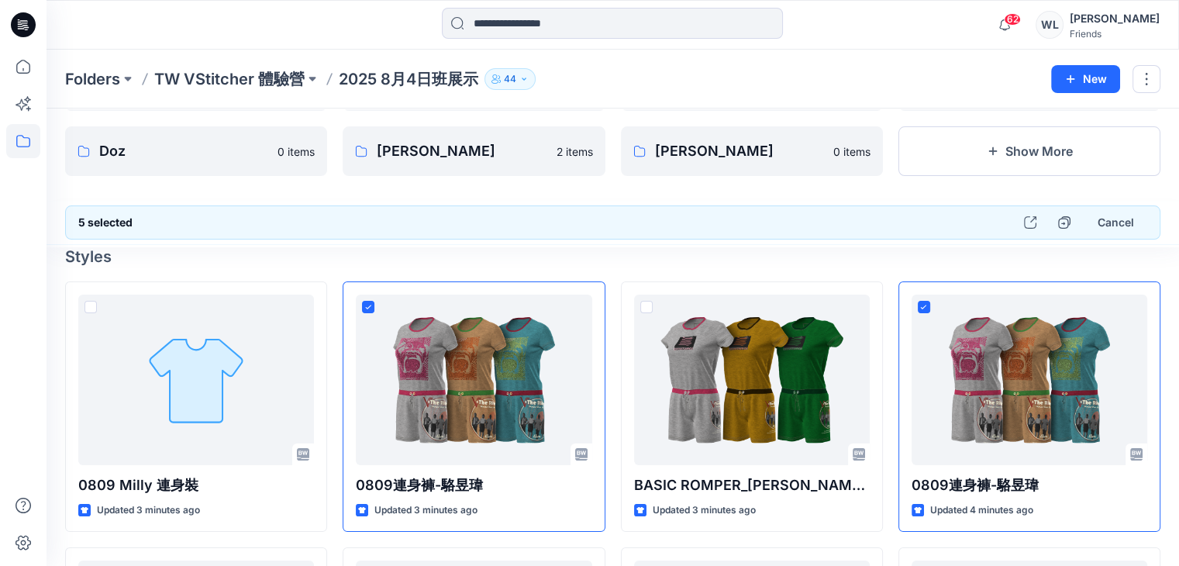
scroll to position [0, 0]
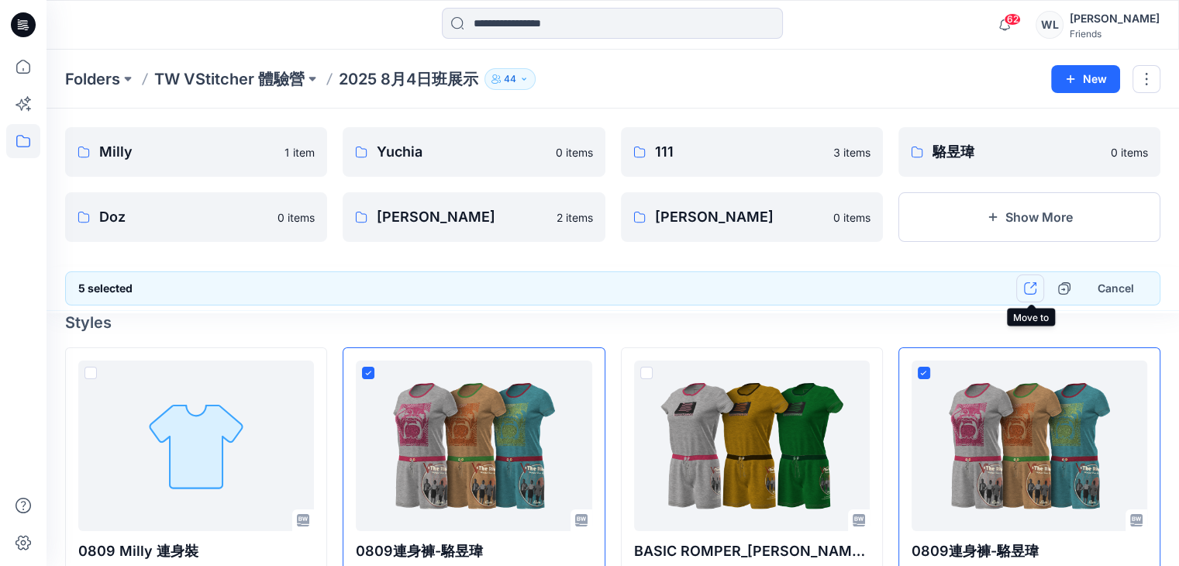
click at [1030, 292] on icon "button" at bounding box center [1030, 288] width 12 height 12
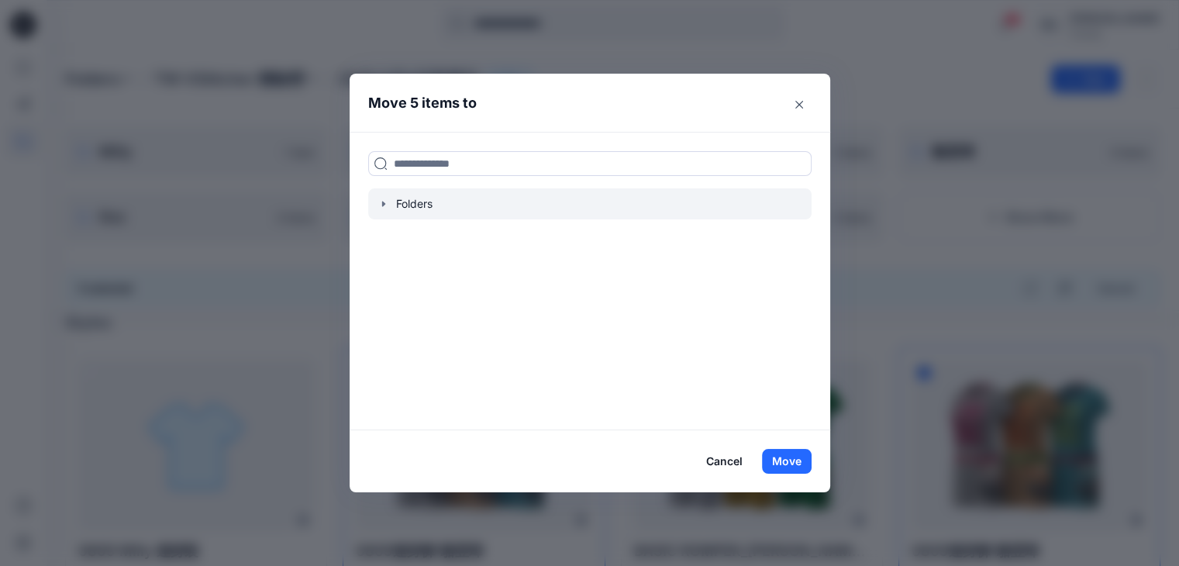
click at [503, 197] on div at bounding box center [589, 203] width 443 height 31
click at [390, 202] on icon "button" at bounding box center [383, 204] width 12 height 12
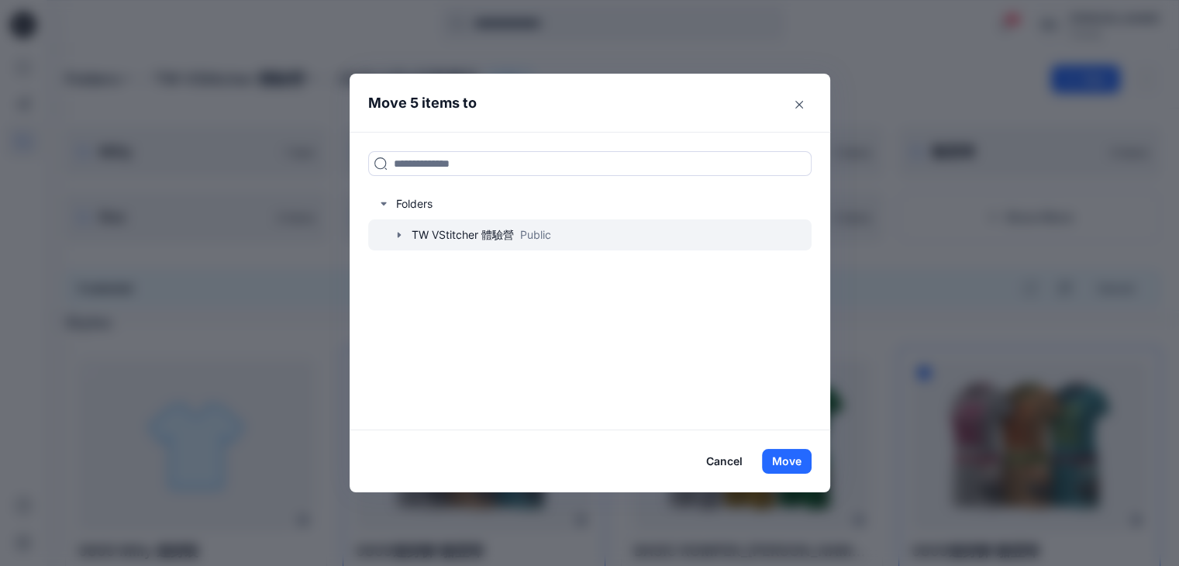
click at [437, 230] on div at bounding box center [589, 234] width 443 height 31
click at [405, 230] on icon "button" at bounding box center [399, 235] width 12 height 12
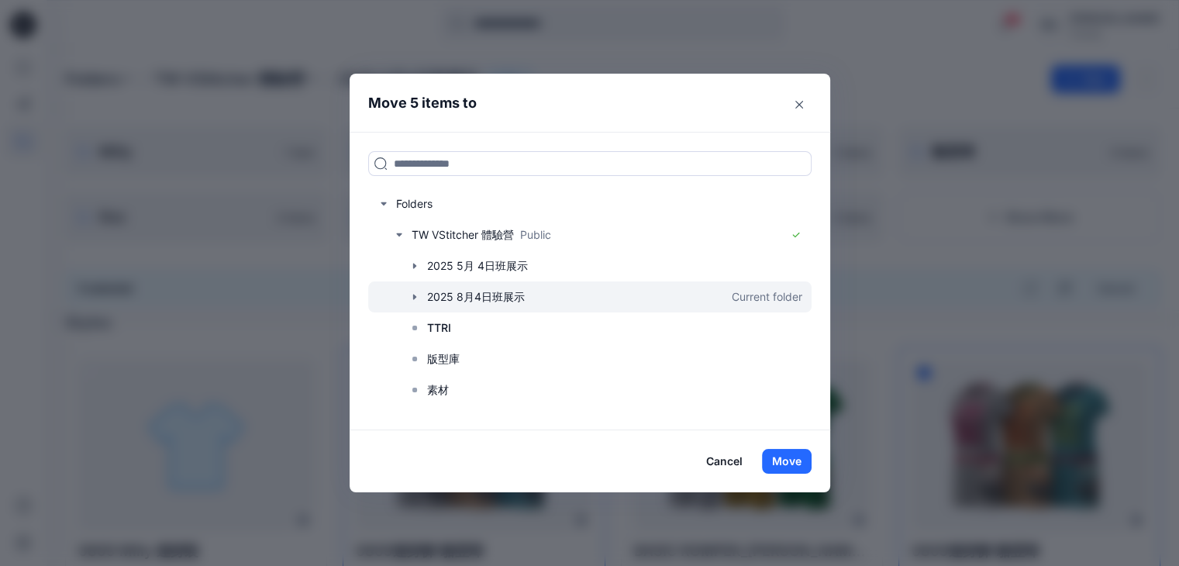
click at [415, 296] on icon "button" at bounding box center [413, 296] width 3 height 5
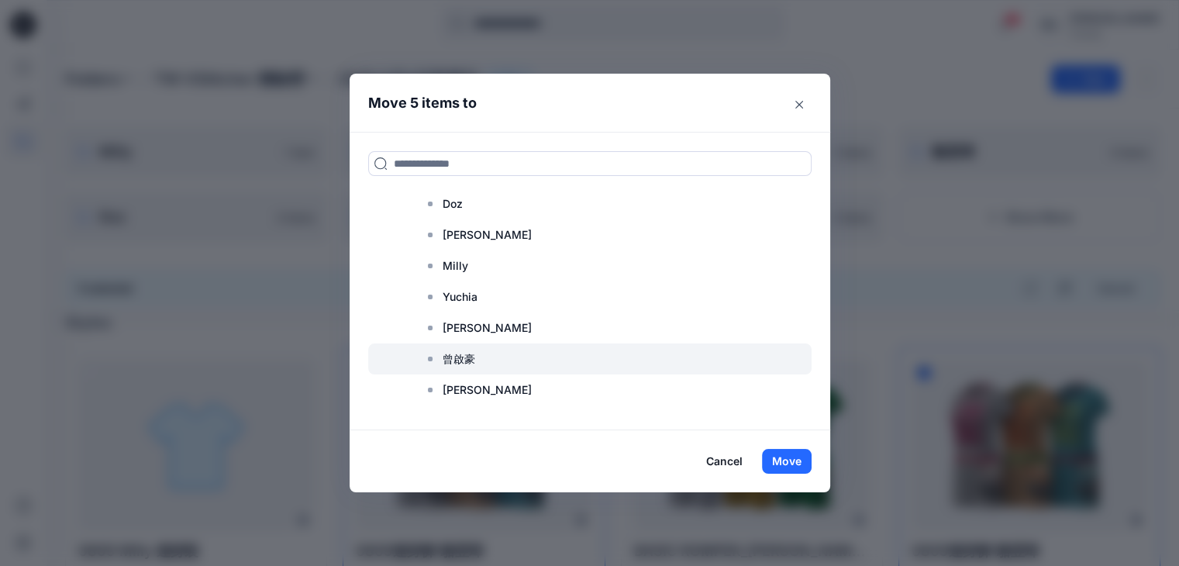
scroll to position [273, 0]
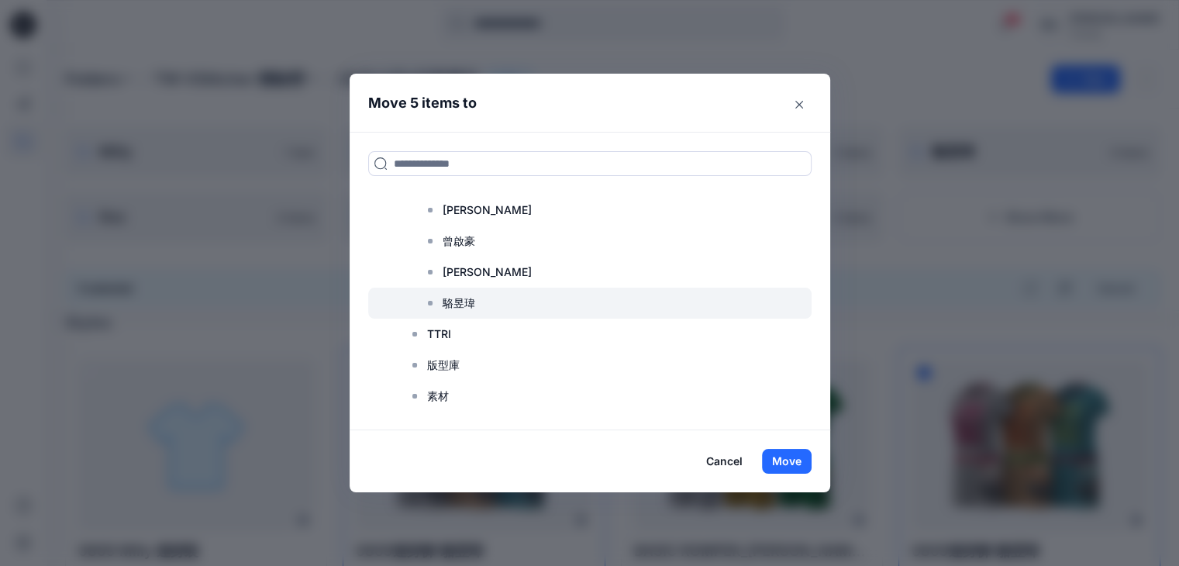
click at [494, 298] on div at bounding box center [589, 303] width 443 height 31
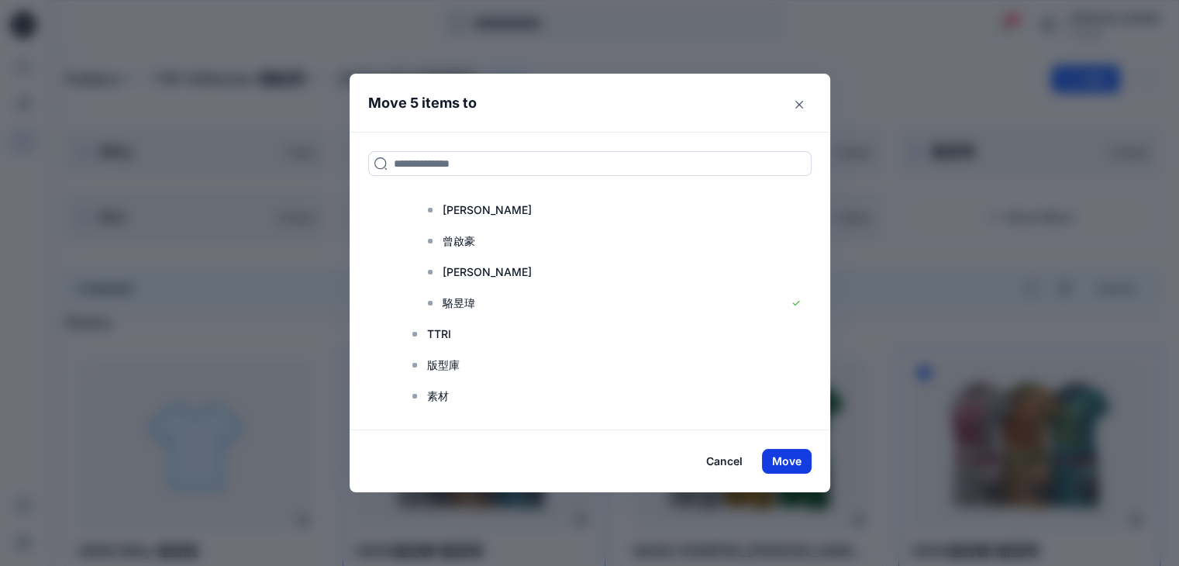
click at [806, 459] on button "Move" at bounding box center [787, 461] width 50 height 25
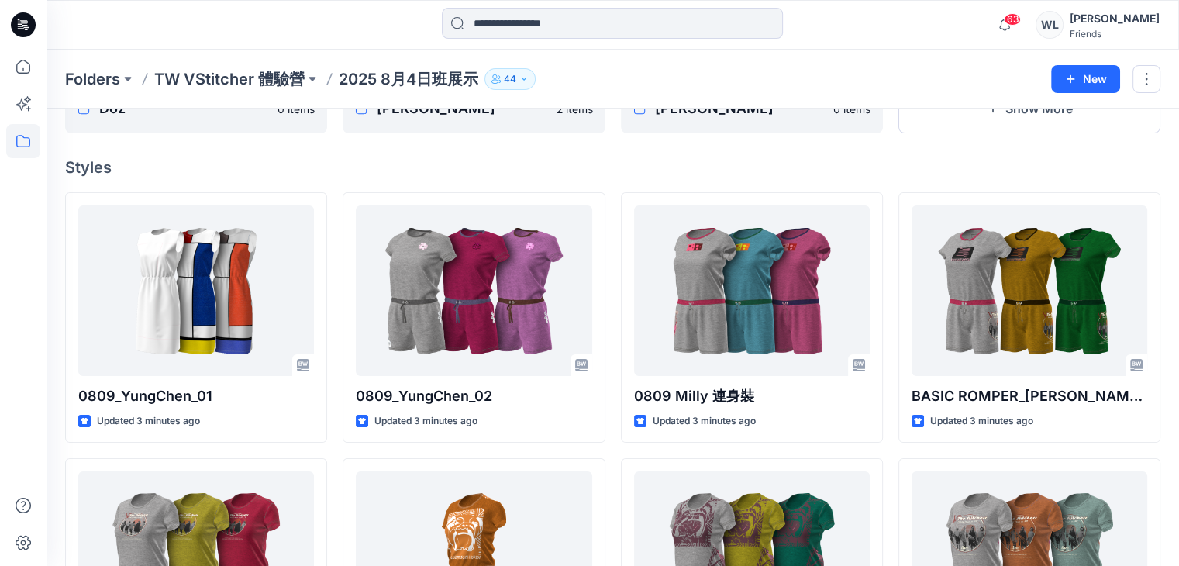
scroll to position [0, 0]
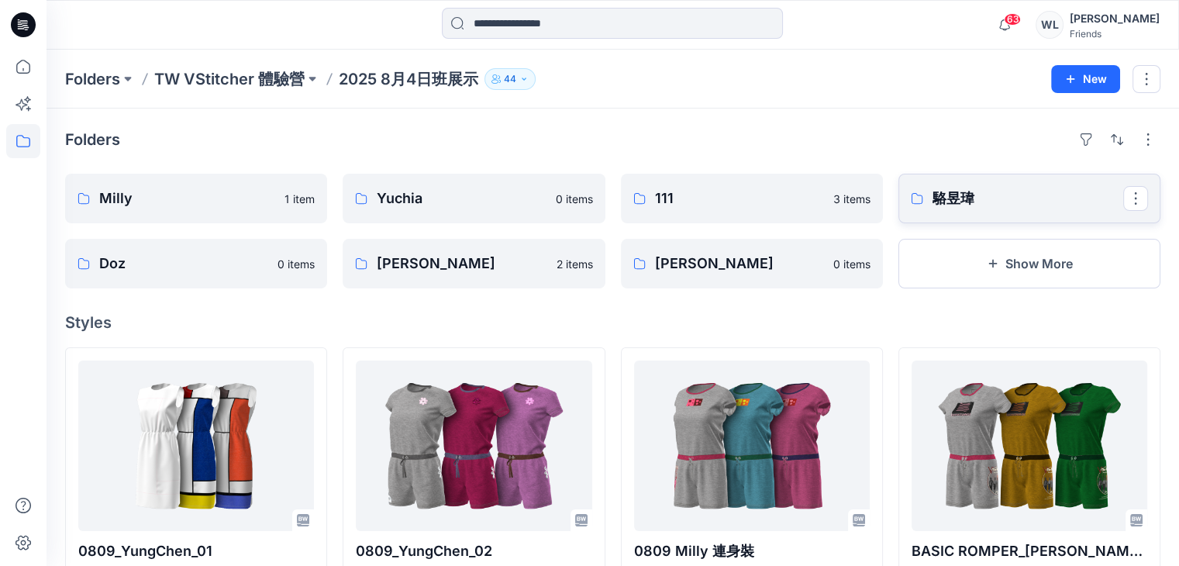
click at [955, 208] on p "駱昱瑋" at bounding box center [1027, 199] width 191 height 22
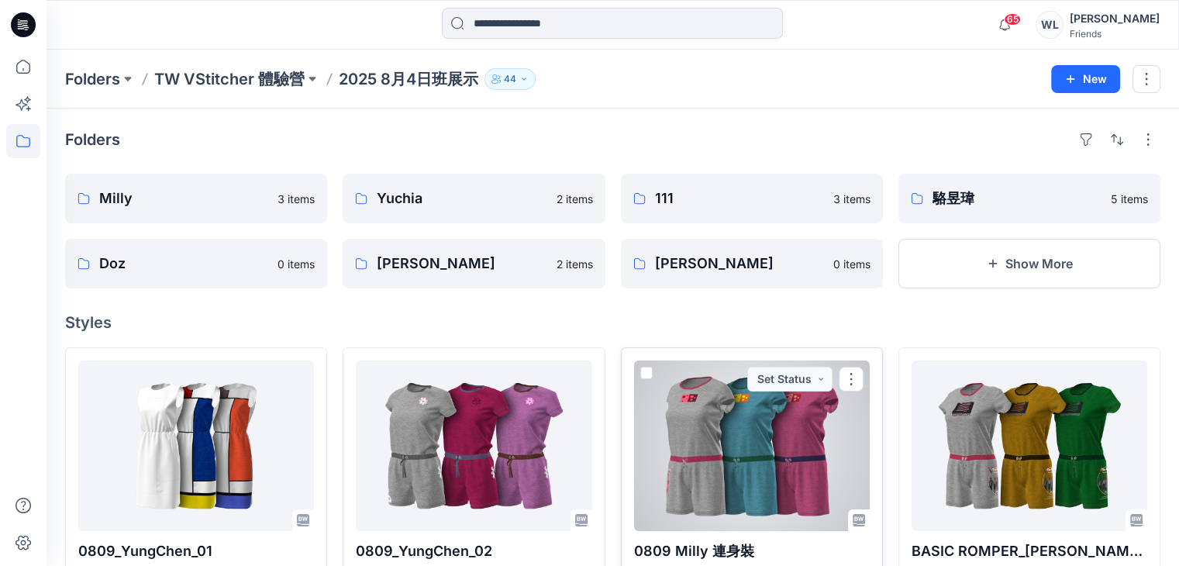
click at [641, 367] on span at bounding box center [646, 373] width 12 height 12
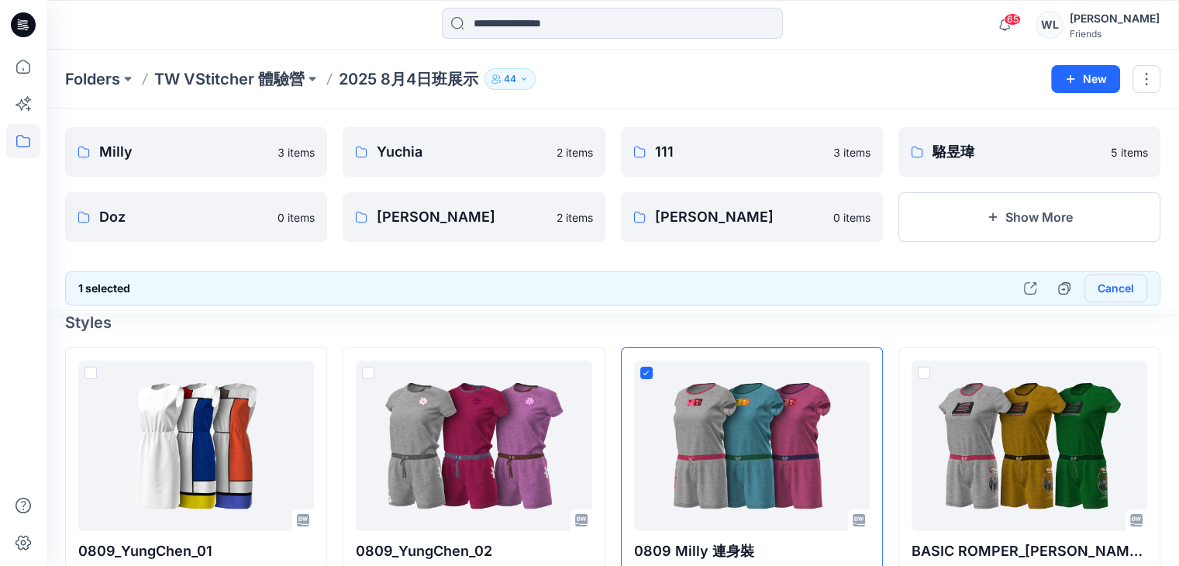
click at [1108, 284] on button "Cancel" at bounding box center [1115, 288] width 63 height 28
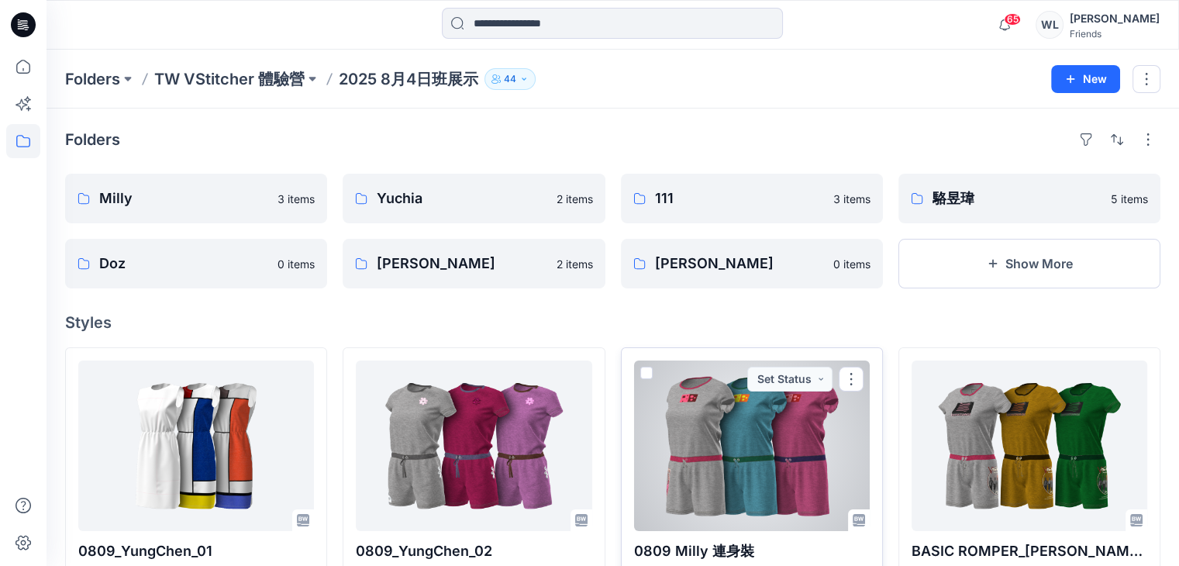
click at [640, 370] on span at bounding box center [646, 373] width 12 height 12
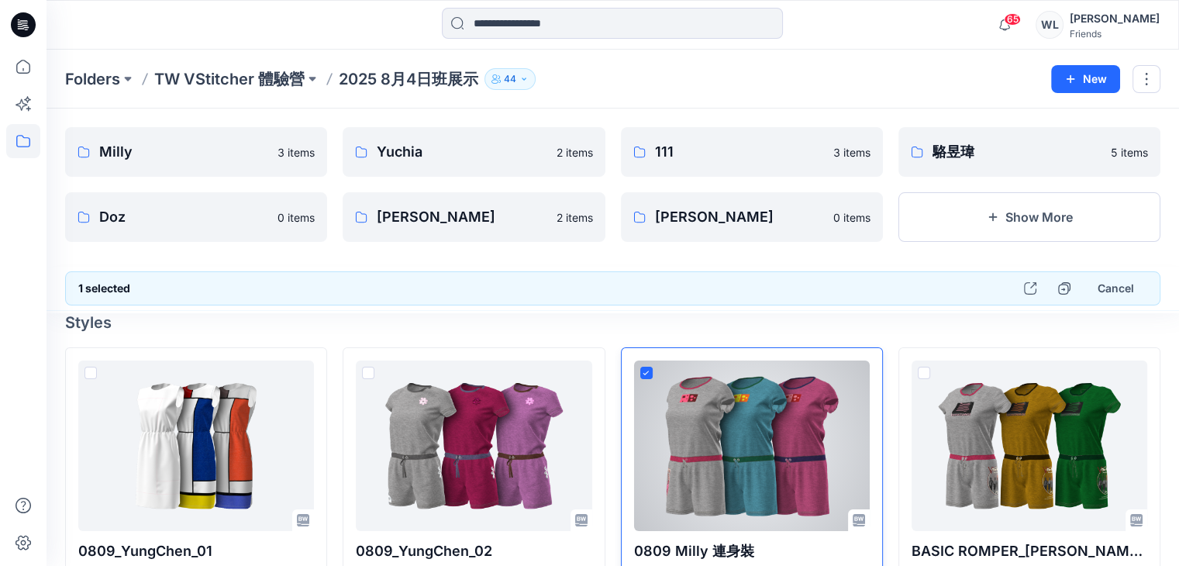
click at [640, 367] on span at bounding box center [646, 373] width 12 height 12
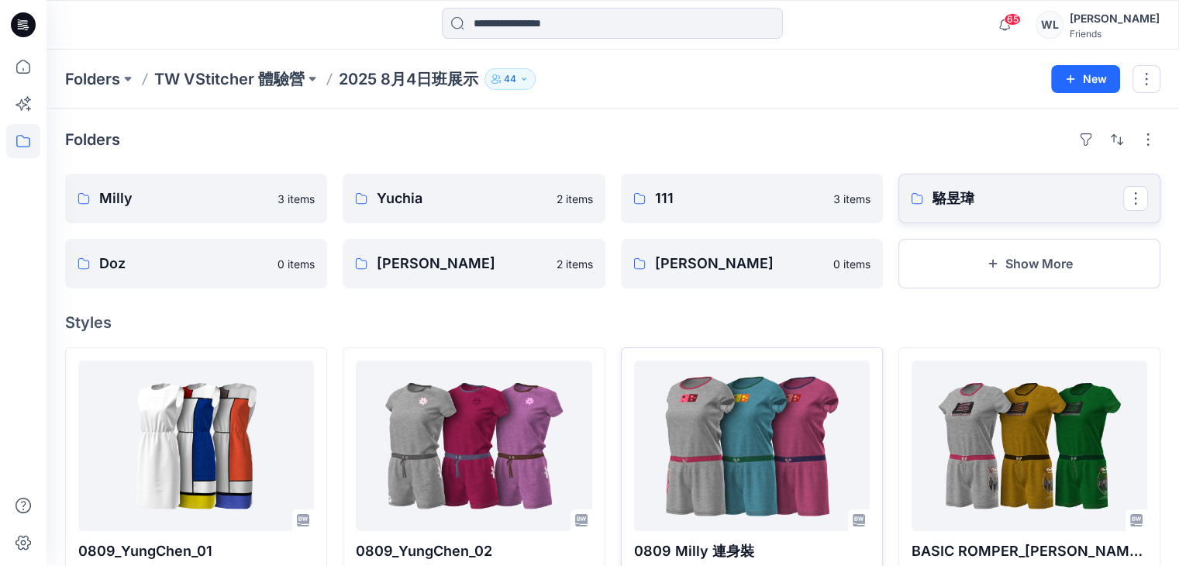
click at [961, 211] on link "駱昱瑋" at bounding box center [1029, 199] width 262 height 50
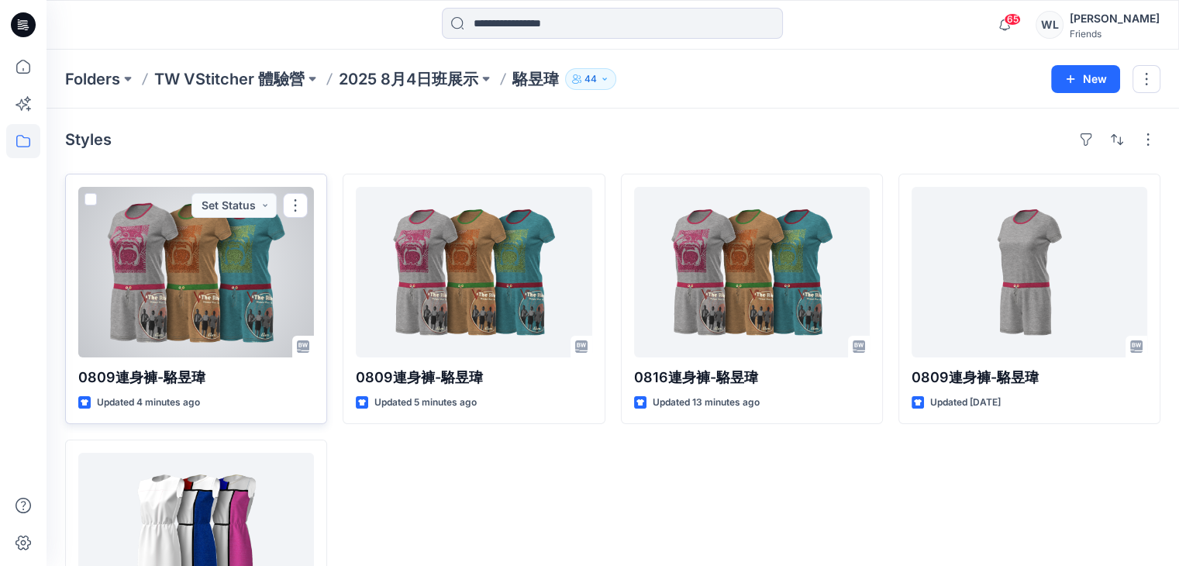
click at [88, 196] on span at bounding box center [90, 199] width 12 height 12
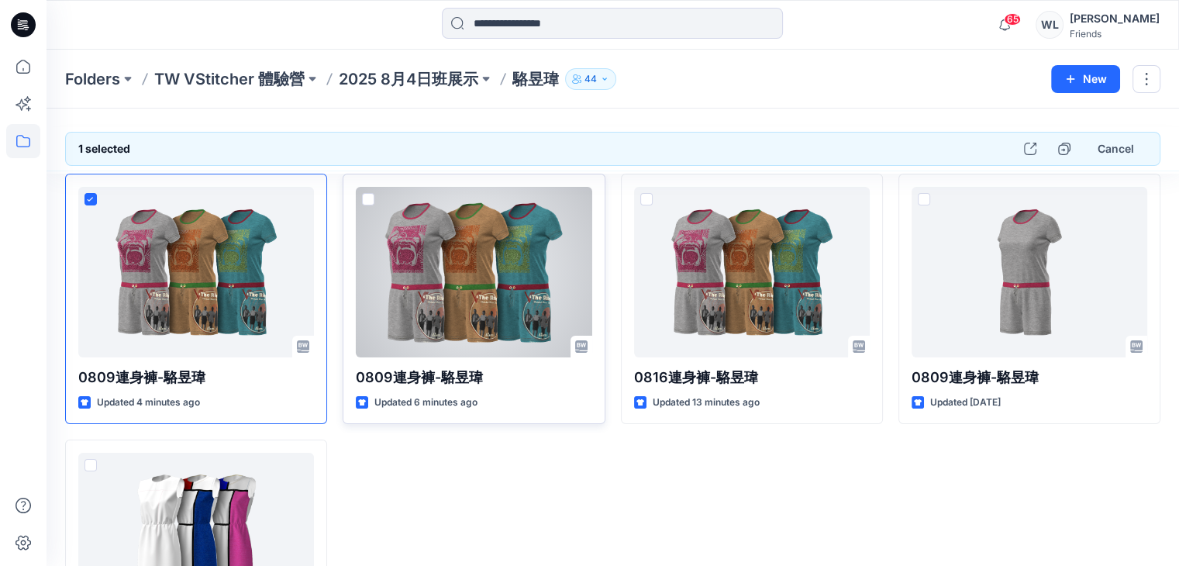
click at [368, 195] on span at bounding box center [368, 199] width 12 height 12
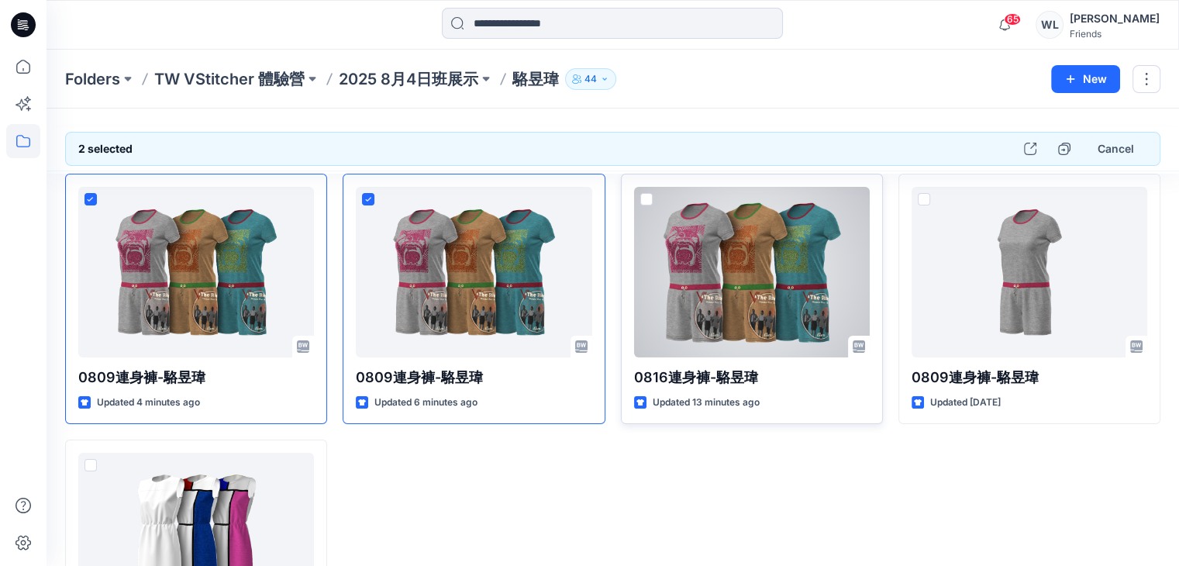
click at [650, 200] on span at bounding box center [646, 199] width 12 height 12
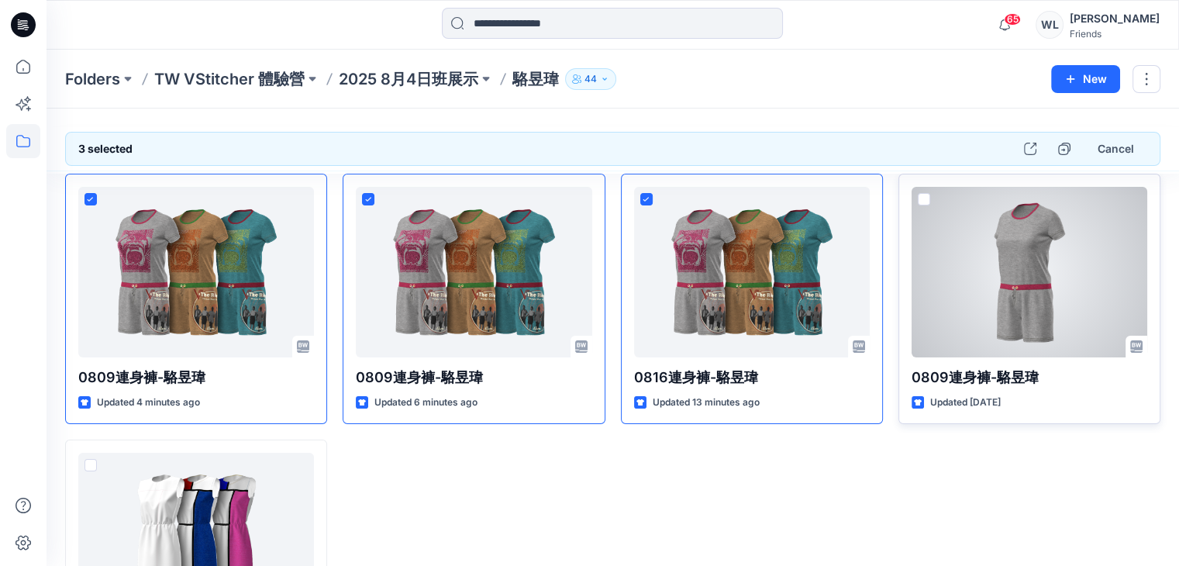
click at [928, 198] on span at bounding box center [924, 199] width 12 height 12
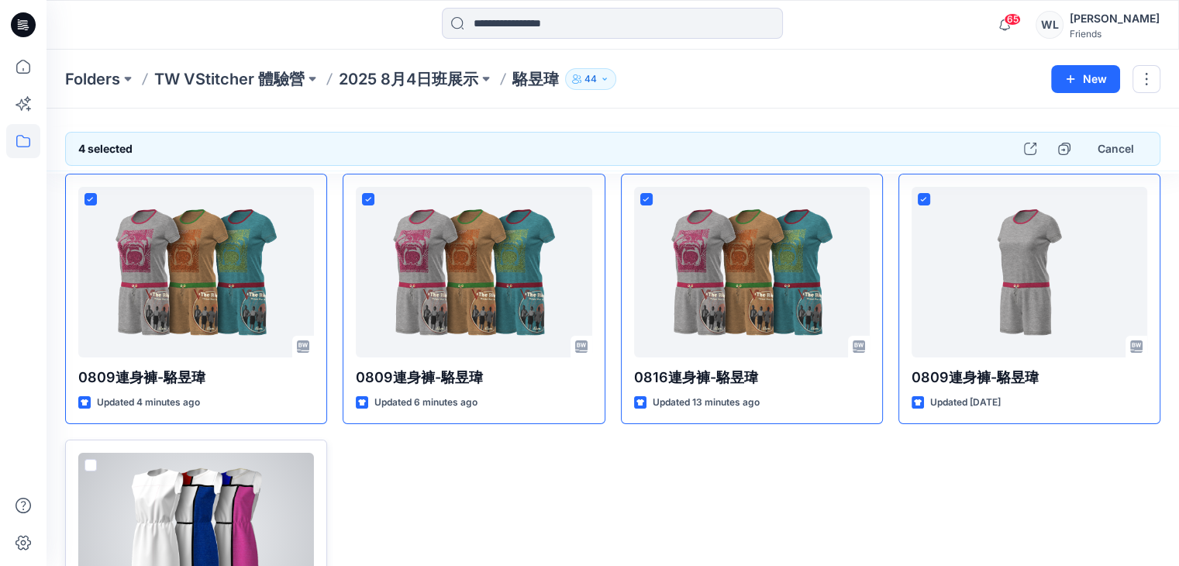
click at [90, 463] on span at bounding box center [90, 465] width 12 height 12
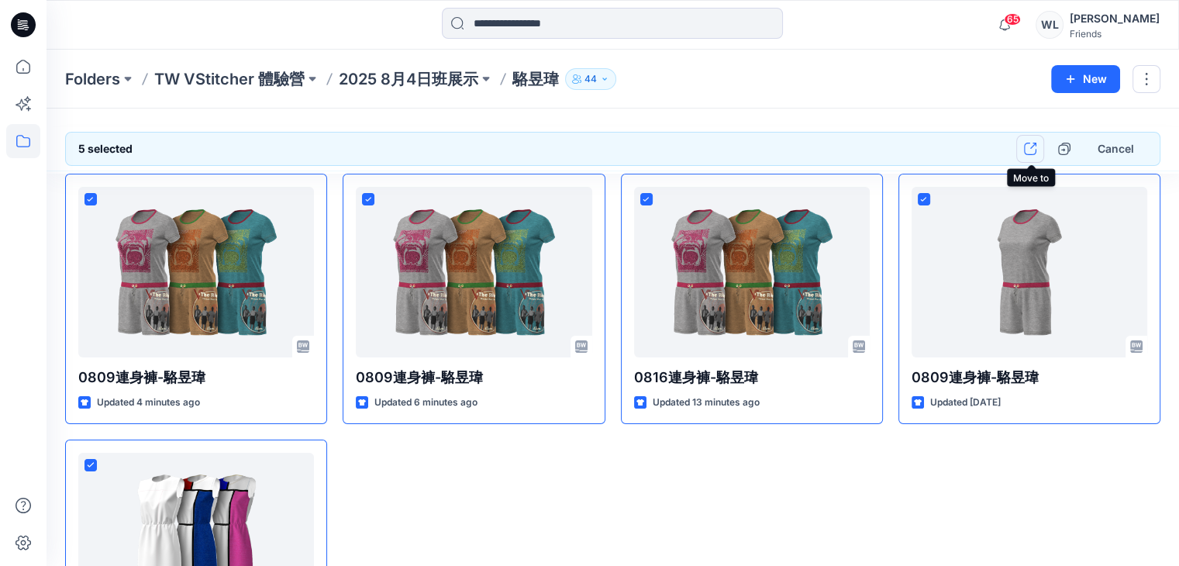
click at [1035, 150] on icon "button" at bounding box center [1030, 149] width 12 height 12
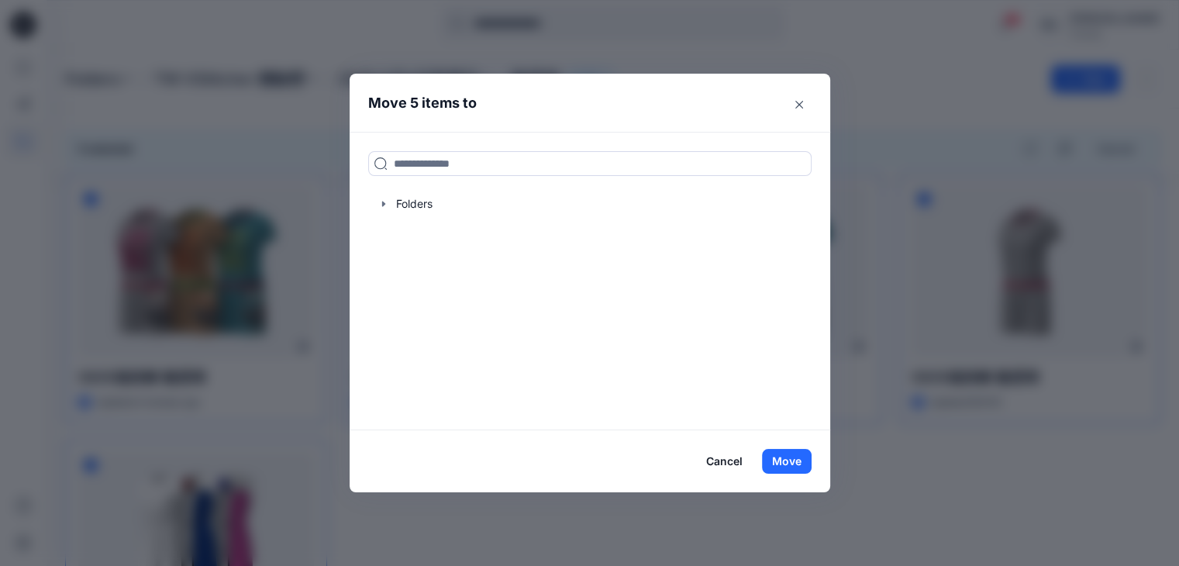
click at [729, 461] on button "Cancel" at bounding box center [724, 461] width 57 height 25
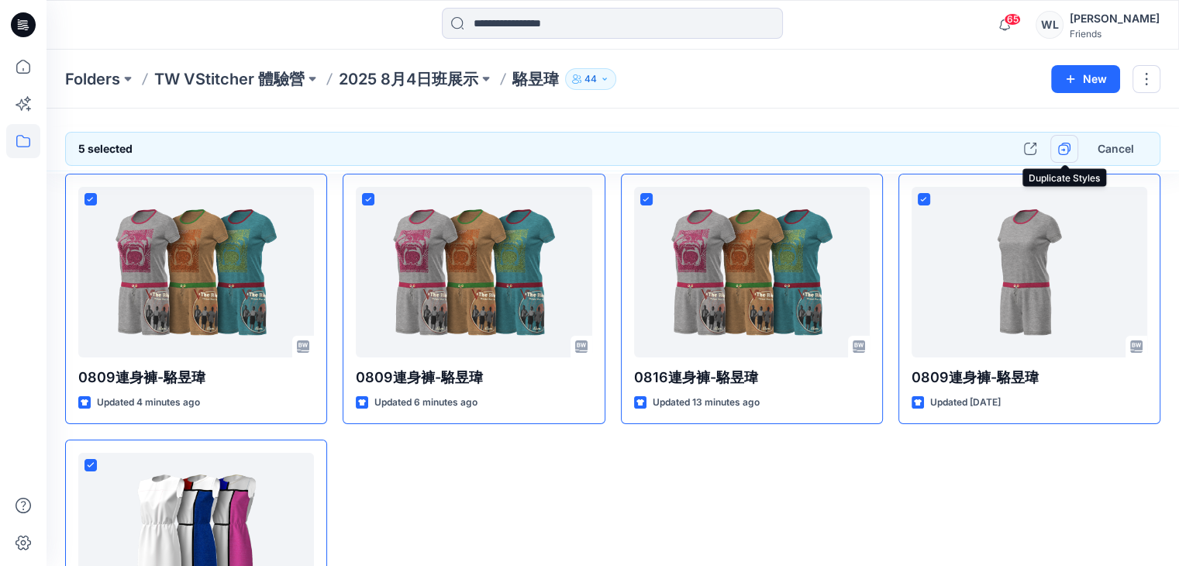
click at [1063, 150] on icon "button" at bounding box center [1063, 150] width 4 height 3
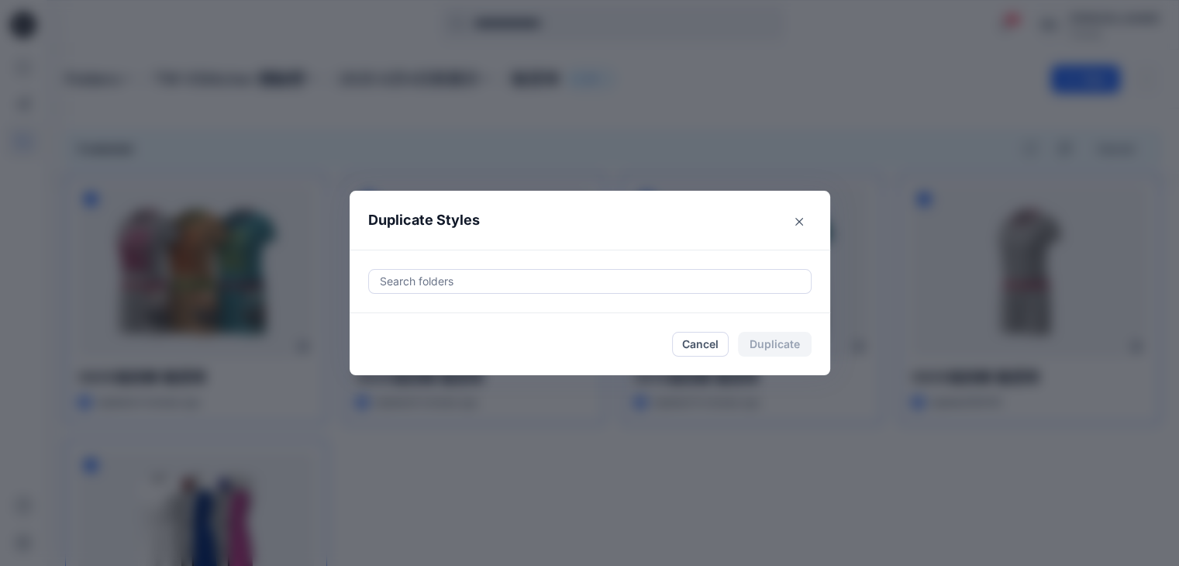
click at [708, 279] on div at bounding box center [589, 281] width 423 height 19
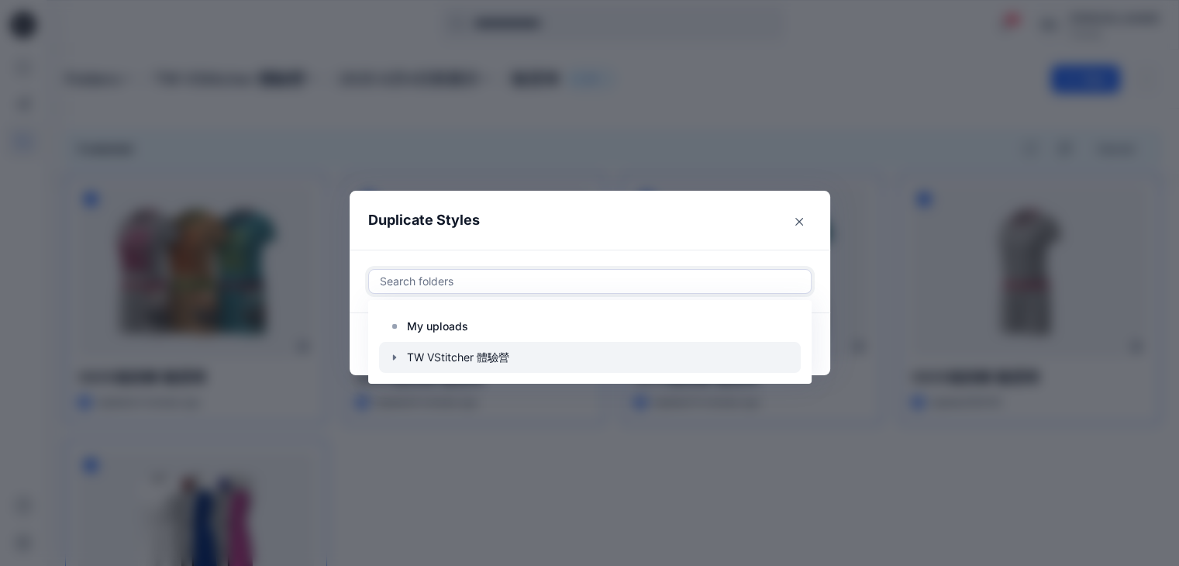
click at [657, 352] on div at bounding box center [590, 357] width 422 height 31
click at [396, 357] on icon "button" at bounding box center [394, 357] width 12 height 12
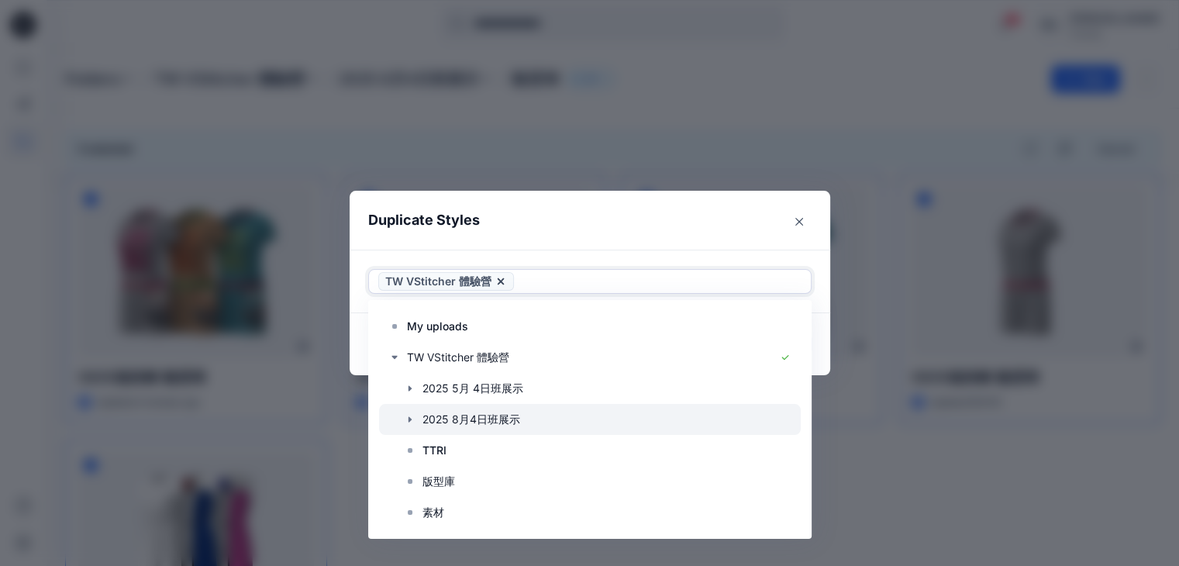
click at [453, 413] on div at bounding box center [590, 419] width 422 height 31
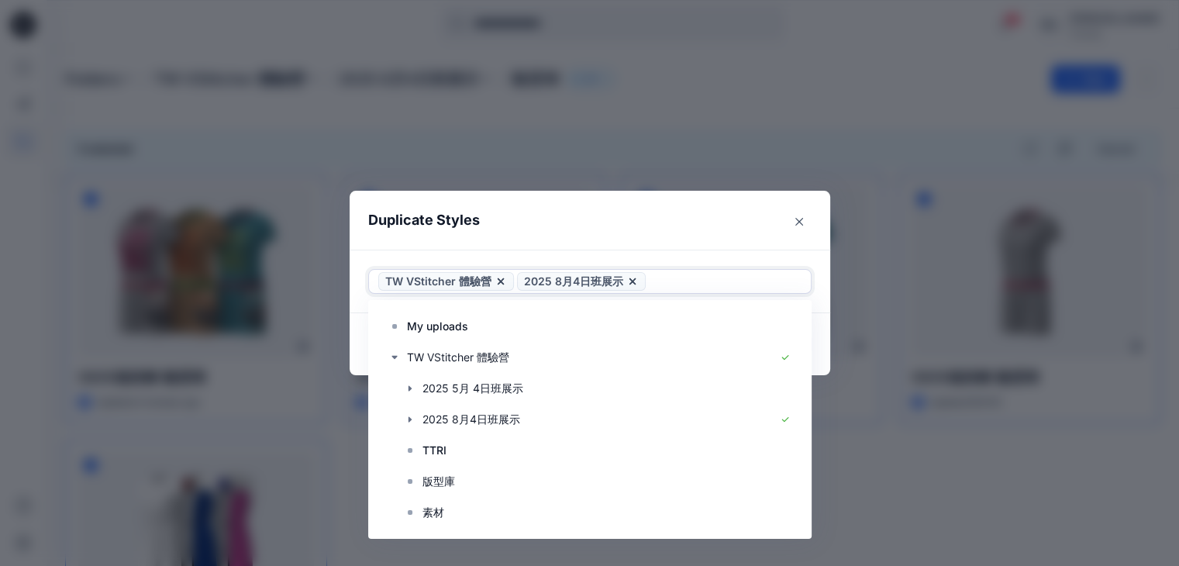
click at [502, 277] on icon at bounding box center [500, 281] width 12 height 12
click at [496, 281] on icon at bounding box center [493, 281] width 6 height 6
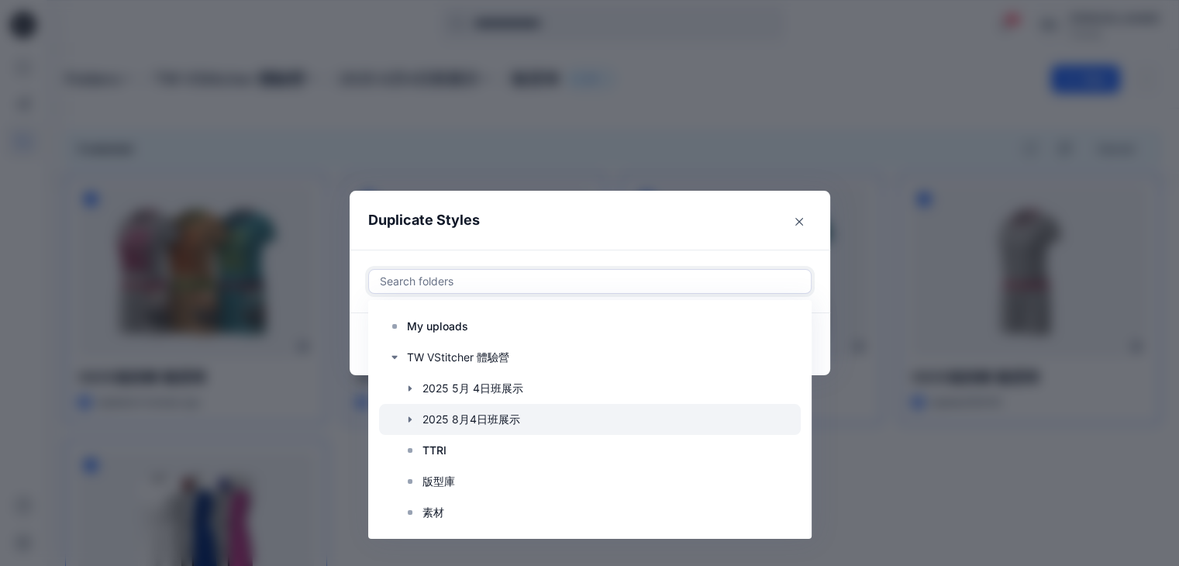
click at [411, 419] on icon "button" at bounding box center [409, 418] width 3 height 5
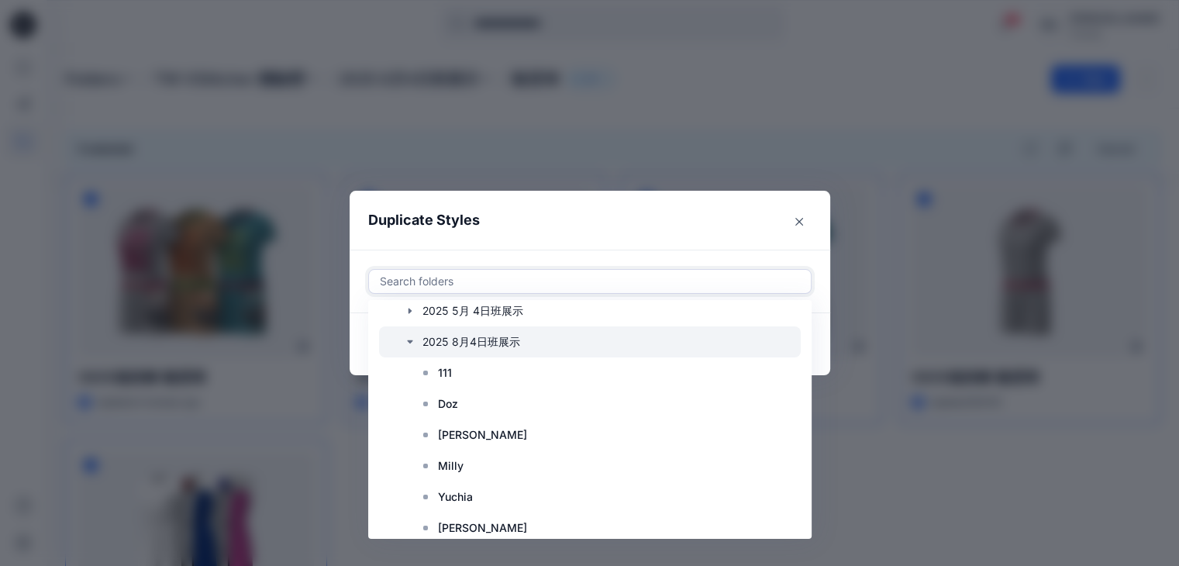
click at [516, 339] on div at bounding box center [590, 341] width 422 height 31
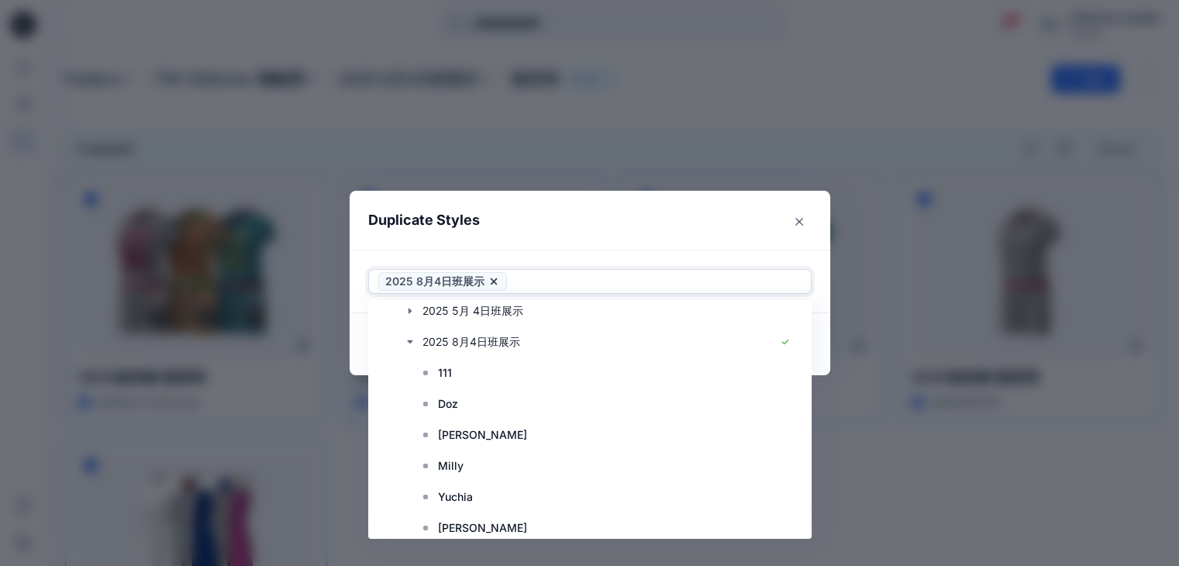
click at [621, 238] on header "Duplicate Styles" at bounding box center [575, 220] width 450 height 59
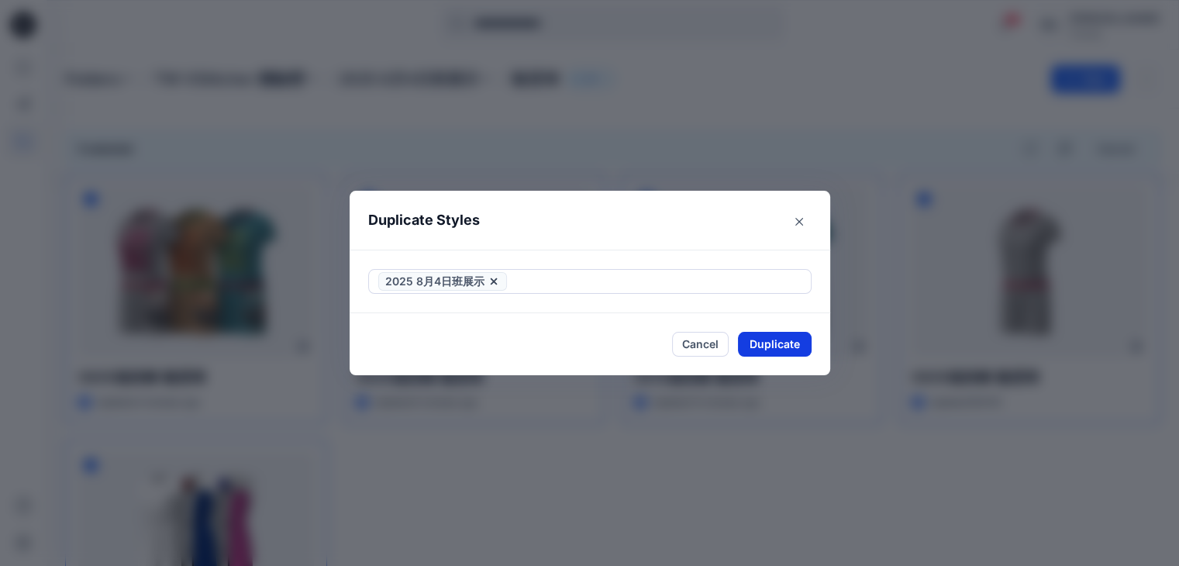
click at [779, 346] on button "Duplicate" at bounding box center [775, 344] width 74 height 25
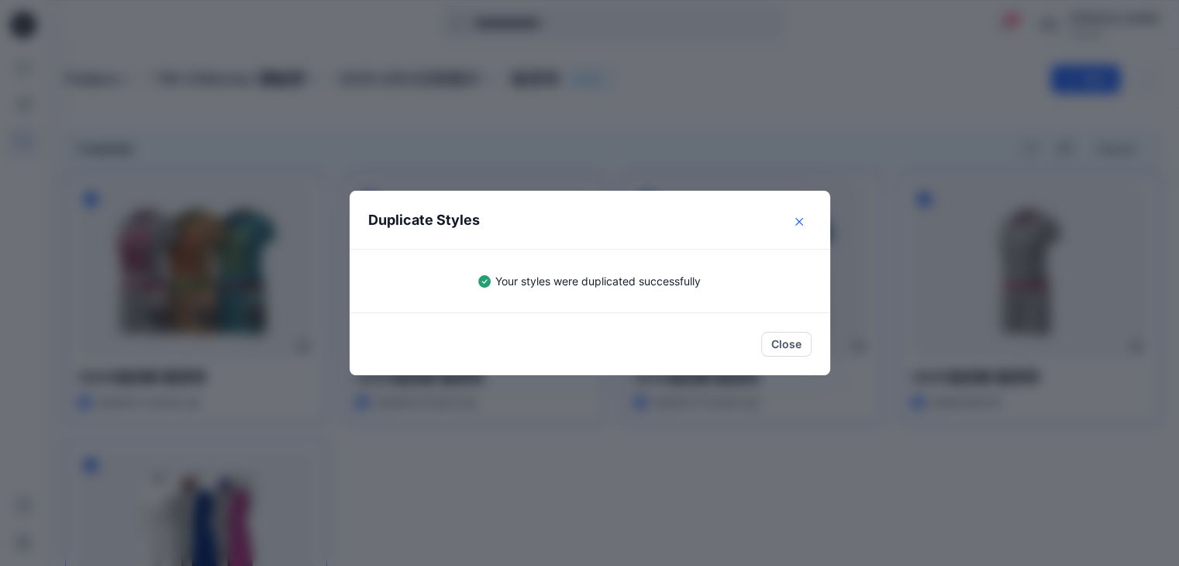
click at [801, 219] on icon "Close" at bounding box center [799, 222] width 8 height 8
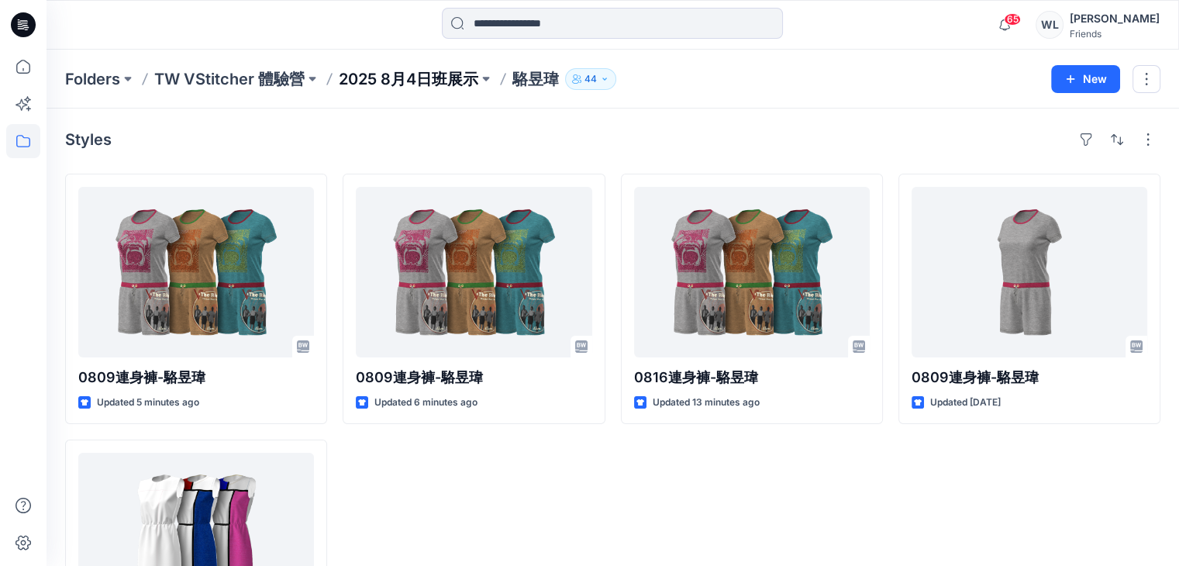
click at [460, 79] on p "2025 8月4日班展示" at bounding box center [409, 79] width 140 height 22
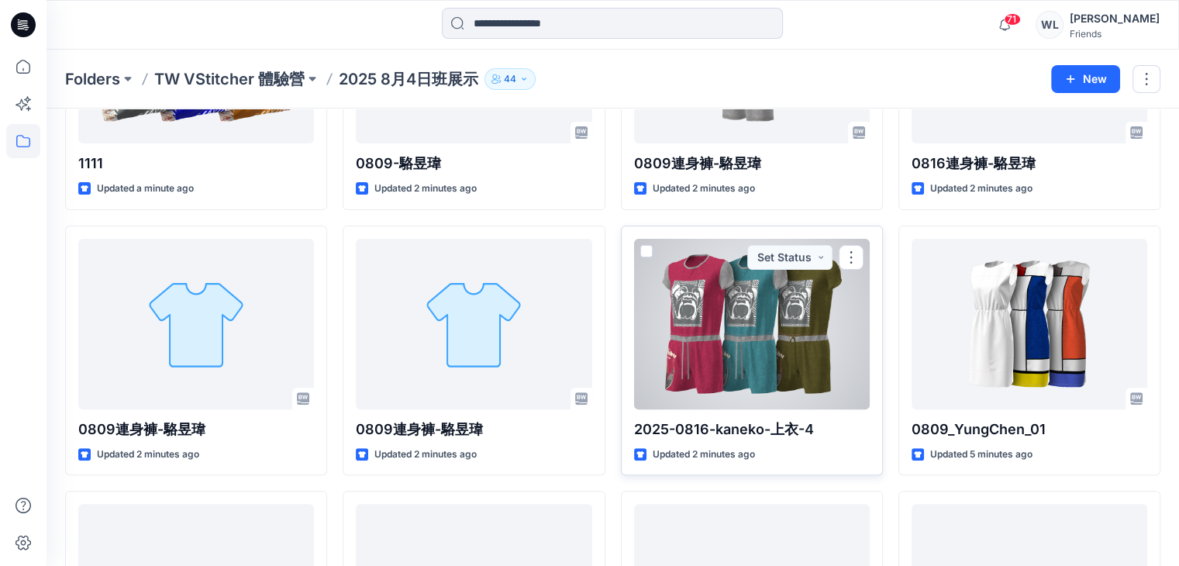
scroll to position [78, 0]
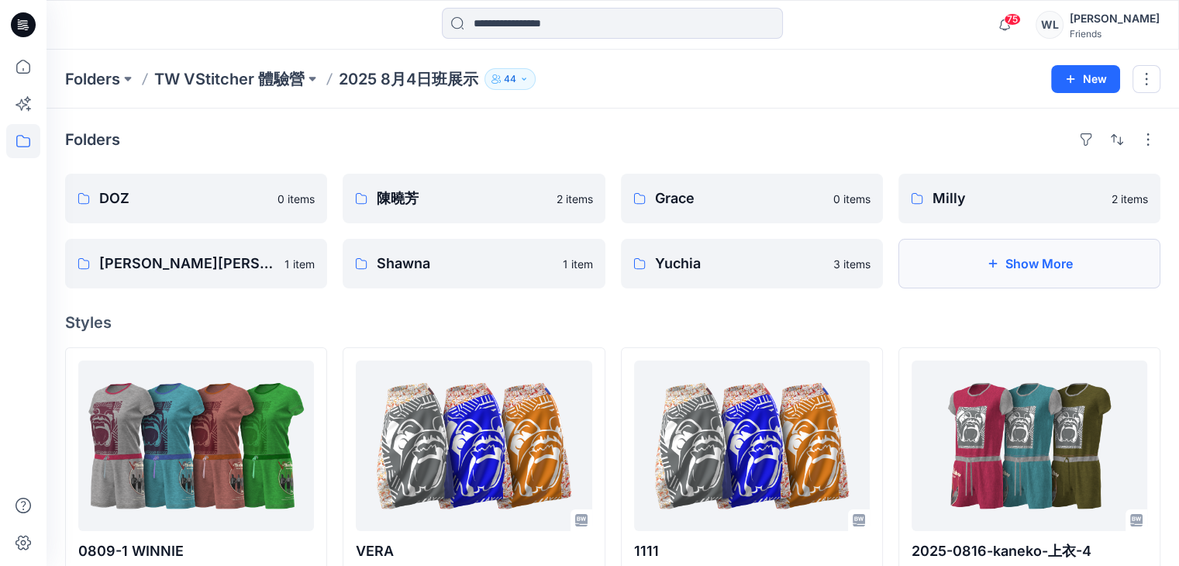
click at [973, 266] on button "Show More" at bounding box center [1029, 264] width 262 height 50
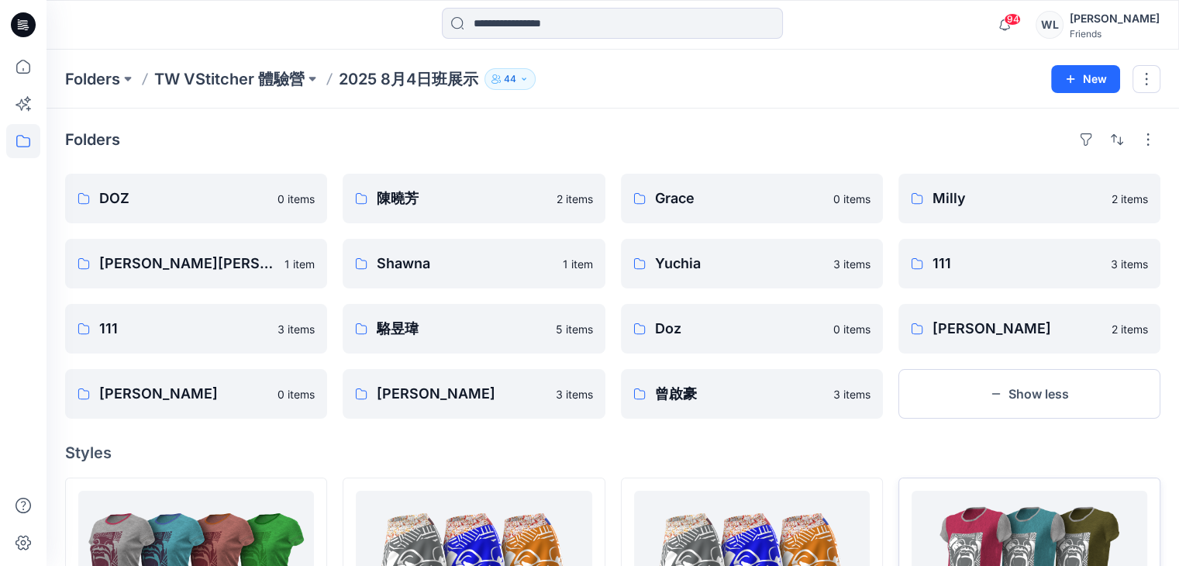
click at [1001, 400] on button "Show less" at bounding box center [1029, 394] width 262 height 50
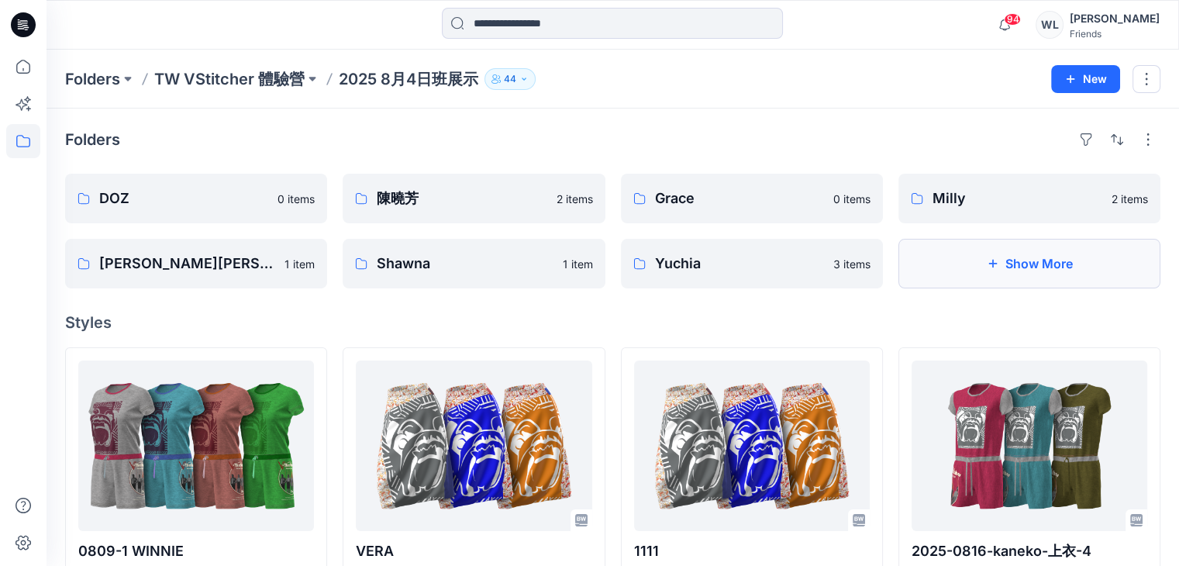
click at [970, 267] on button "Show More" at bounding box center [1029, 264] width 262 height 50
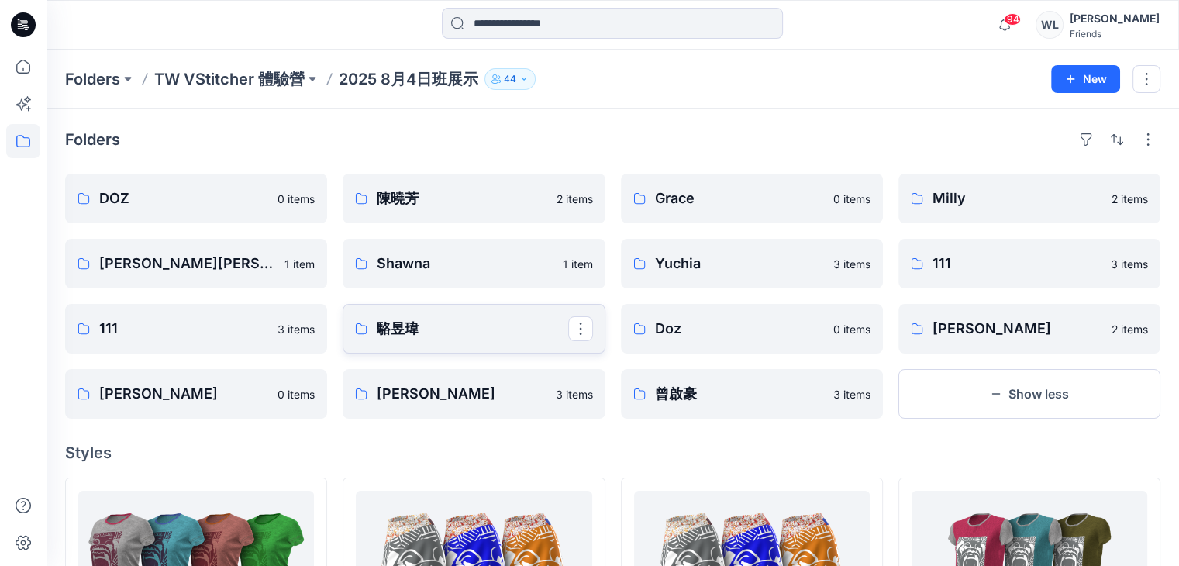
click at [501, 329] on p "駱昱瑋" at bounding box center [472, 329] width 191 height 22
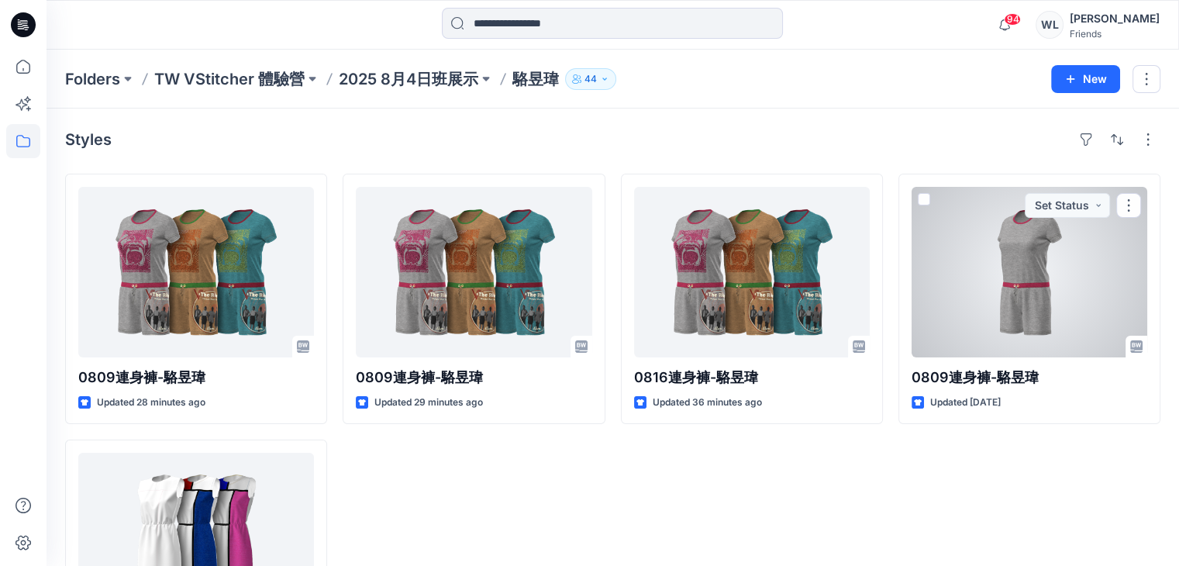
scroll to position [141, 0]
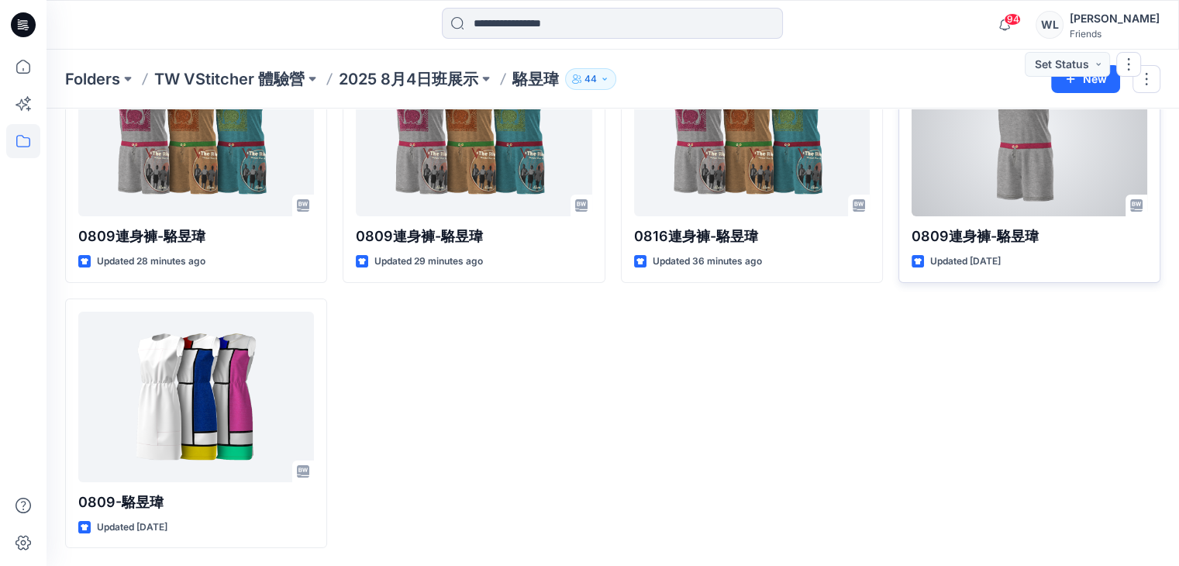
click at [1001, 253] on p "Updated [DATE]" at bounding box center [965, 261] width 71 height 16
click at [1068, 218] on div "0809連身褲-駱昱瑋 Updated [DATE] Set Status" at bounding box center [1029, 158] width 262 height 250
click at [1025, 208] on div at bounding box center [1029, 131] width 236 height 171
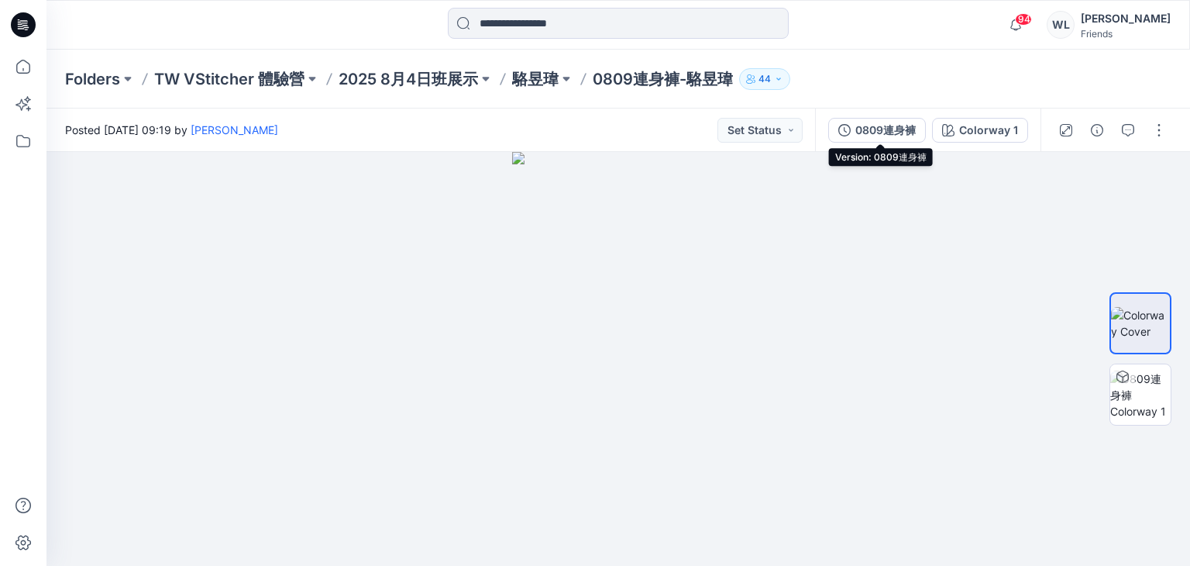
click at [893, 136] on div "0809連身褲" at bounding box center [886, 130] width 60 height 17
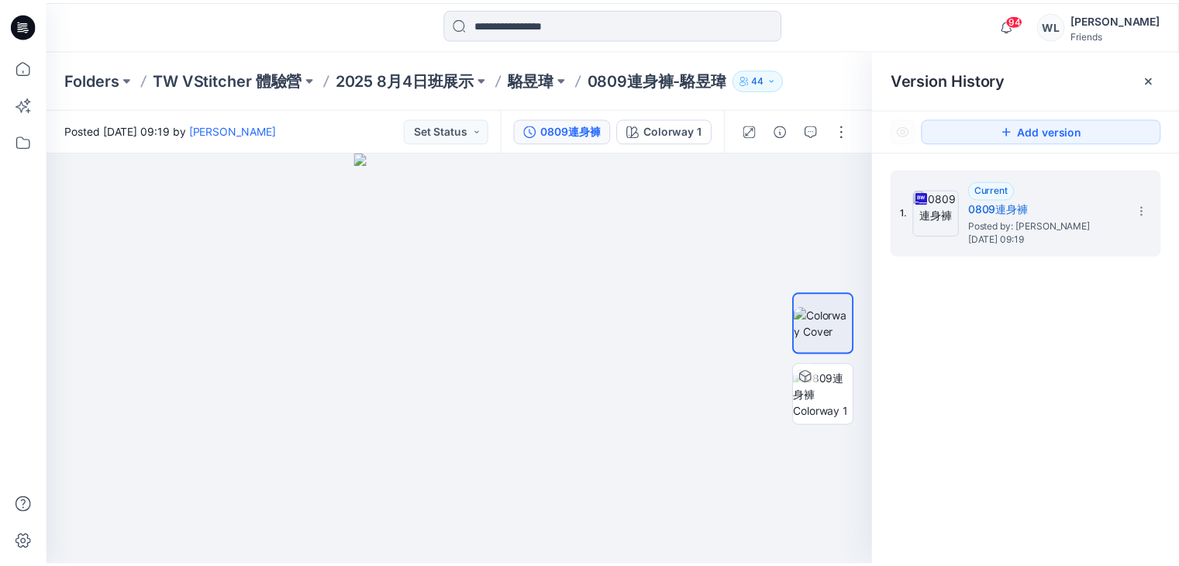
scroll to position [141, 0]
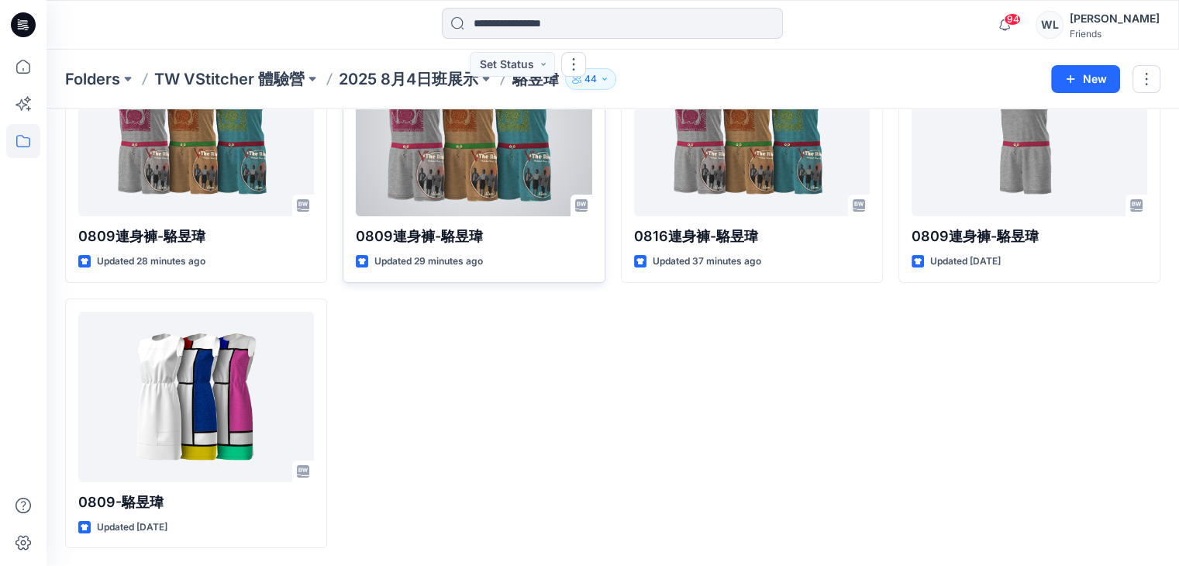
click at [455, 236] on p "0809連身褲-駱昱瑋" at bounding box center [474, 237] width 236 height 22
click at [494, 205] on div at bounding box center [474, 131] width 236 height 171
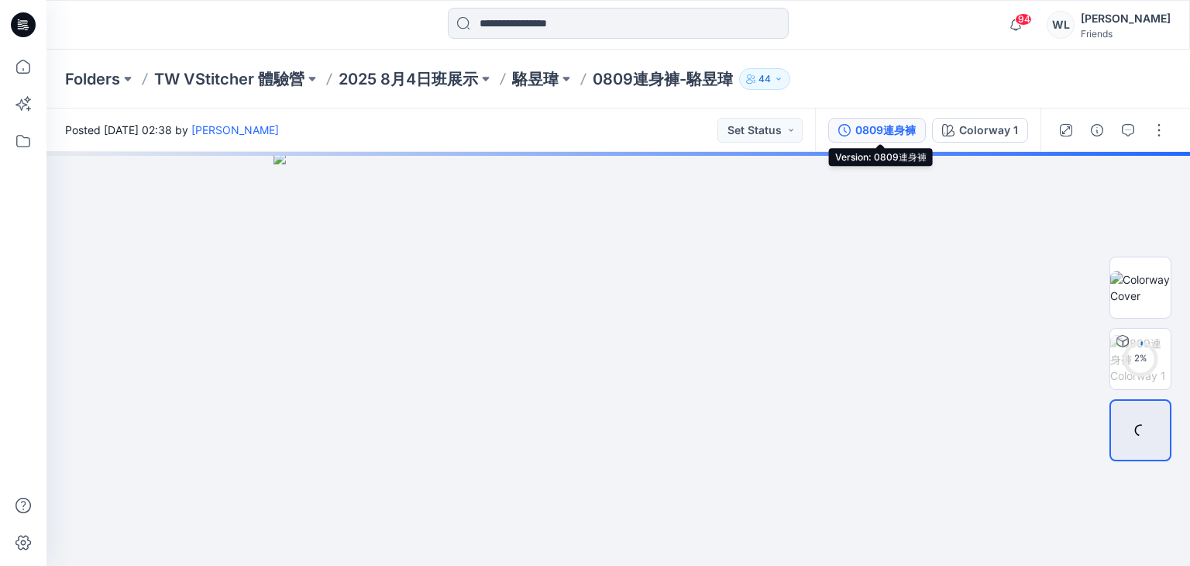
click at [867, 129] on div "0809連身褲" at bounding box center [886, 130] width 60 height 17
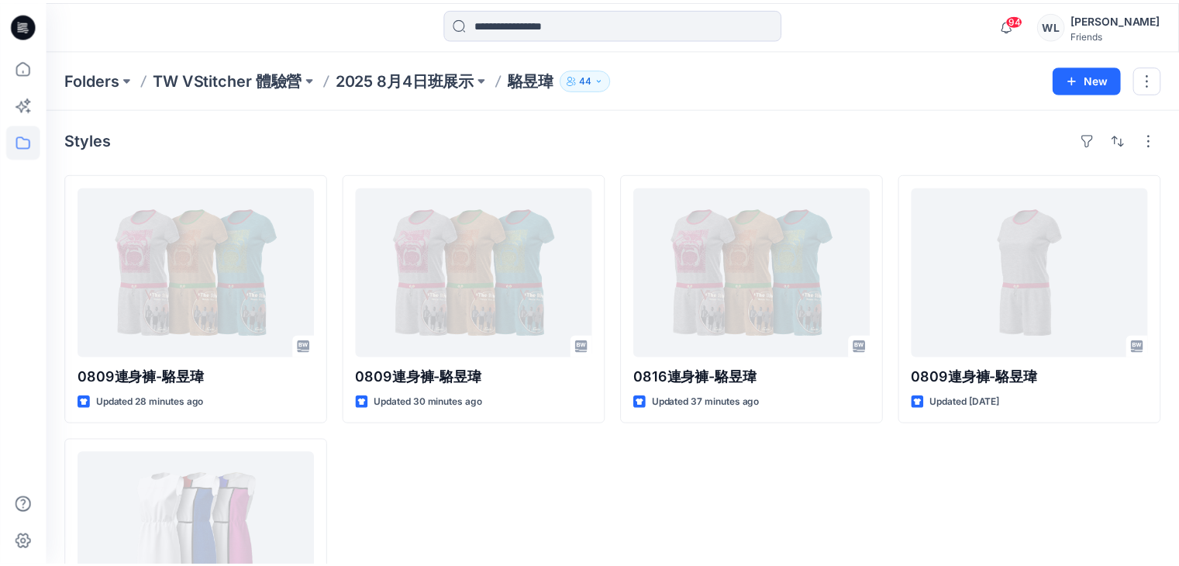
scroll to position [141, 0]
